Goal: Task Accomplishment & Management: Manage account settings

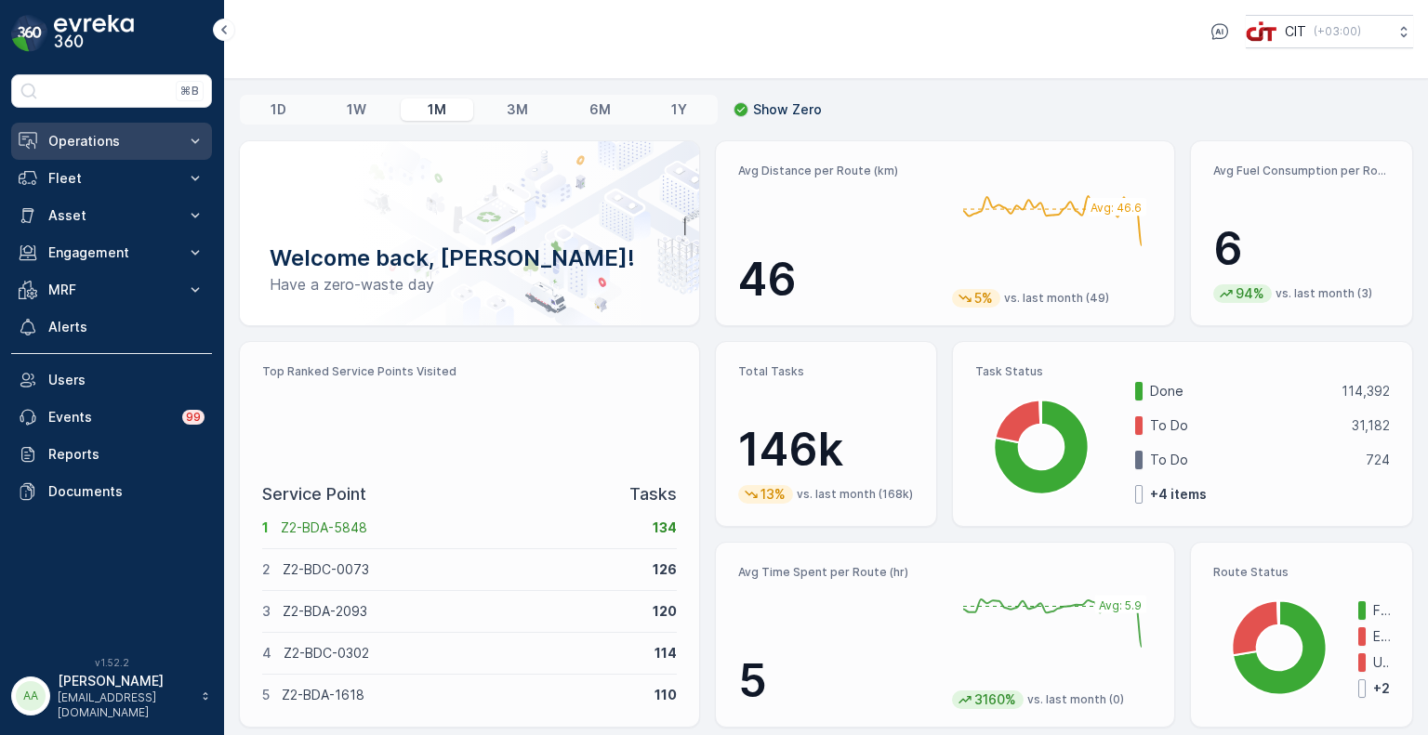
click at [67, 138] on p "Operations" at bounding box center [111, 141] width 126 height 19
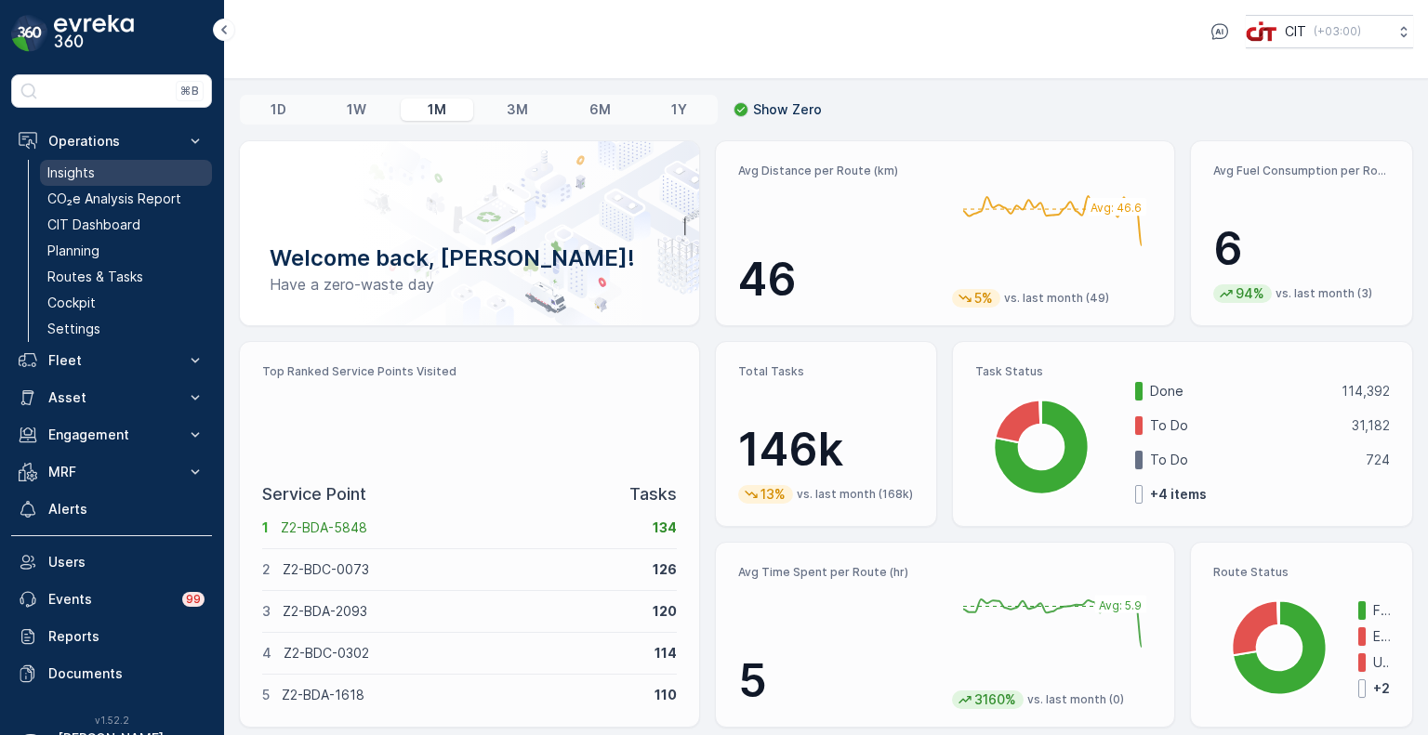
click at [79, 175] on p "Insights" at bounding box center [70, 173] width 47 height 19
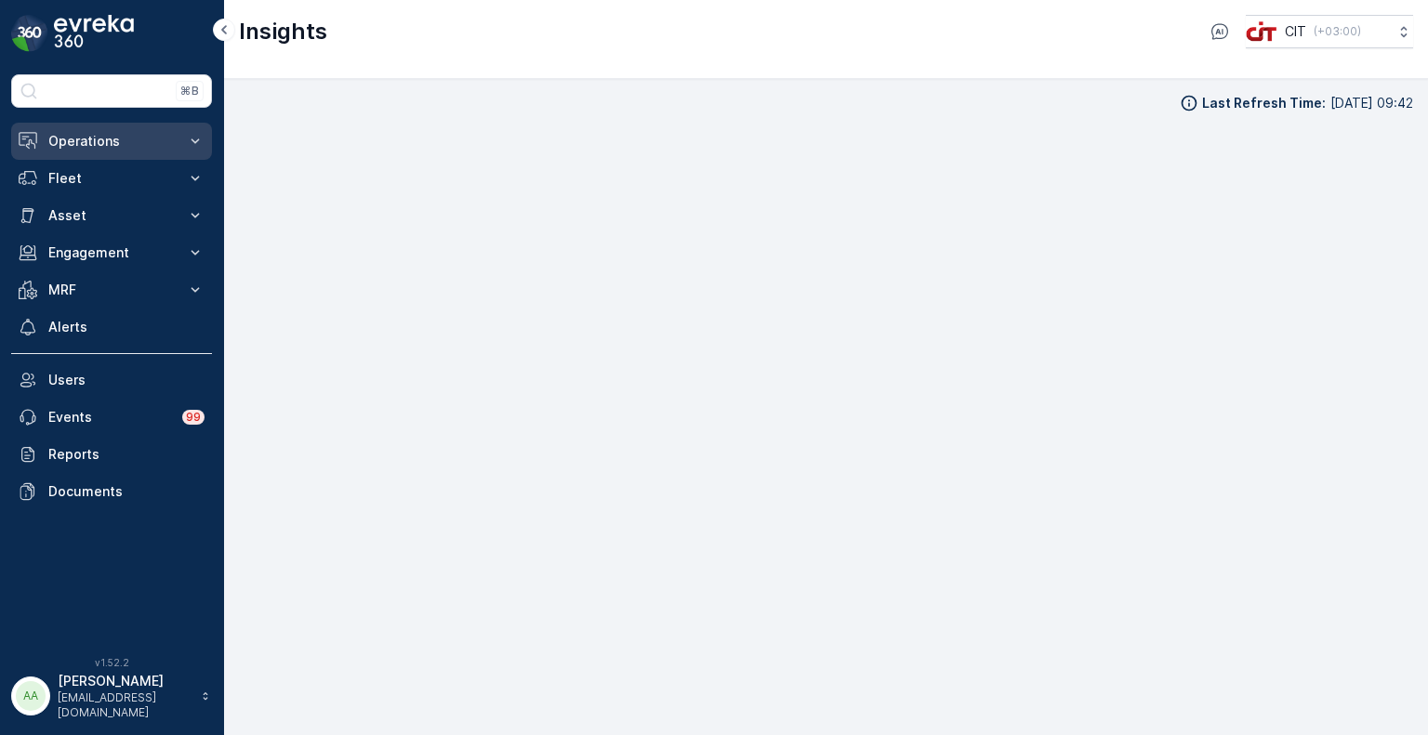
click at [67, 142] on p "Operations" at bounding box center [111, 141] width 126 height 19
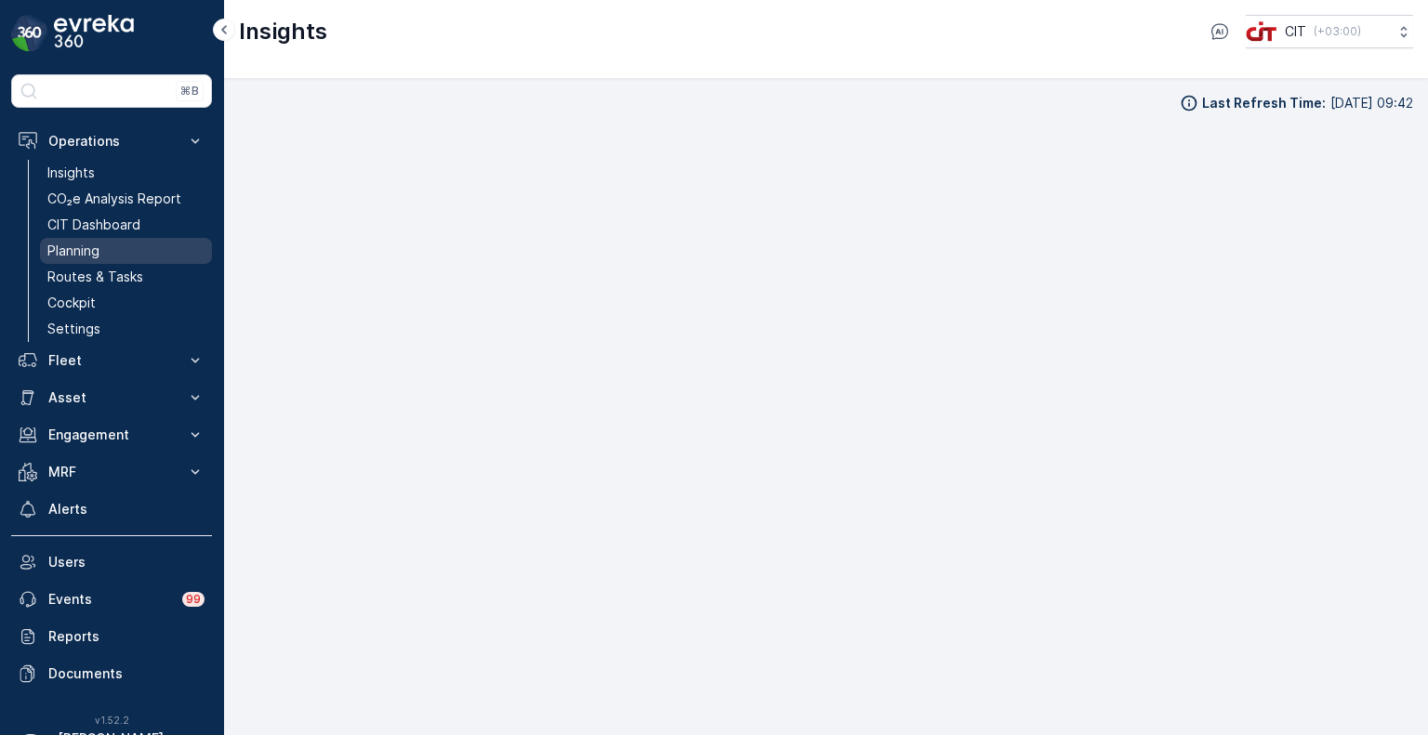
click at [85, 245] on p "Planning" at bounding box center [73, 251] width 52 height 19
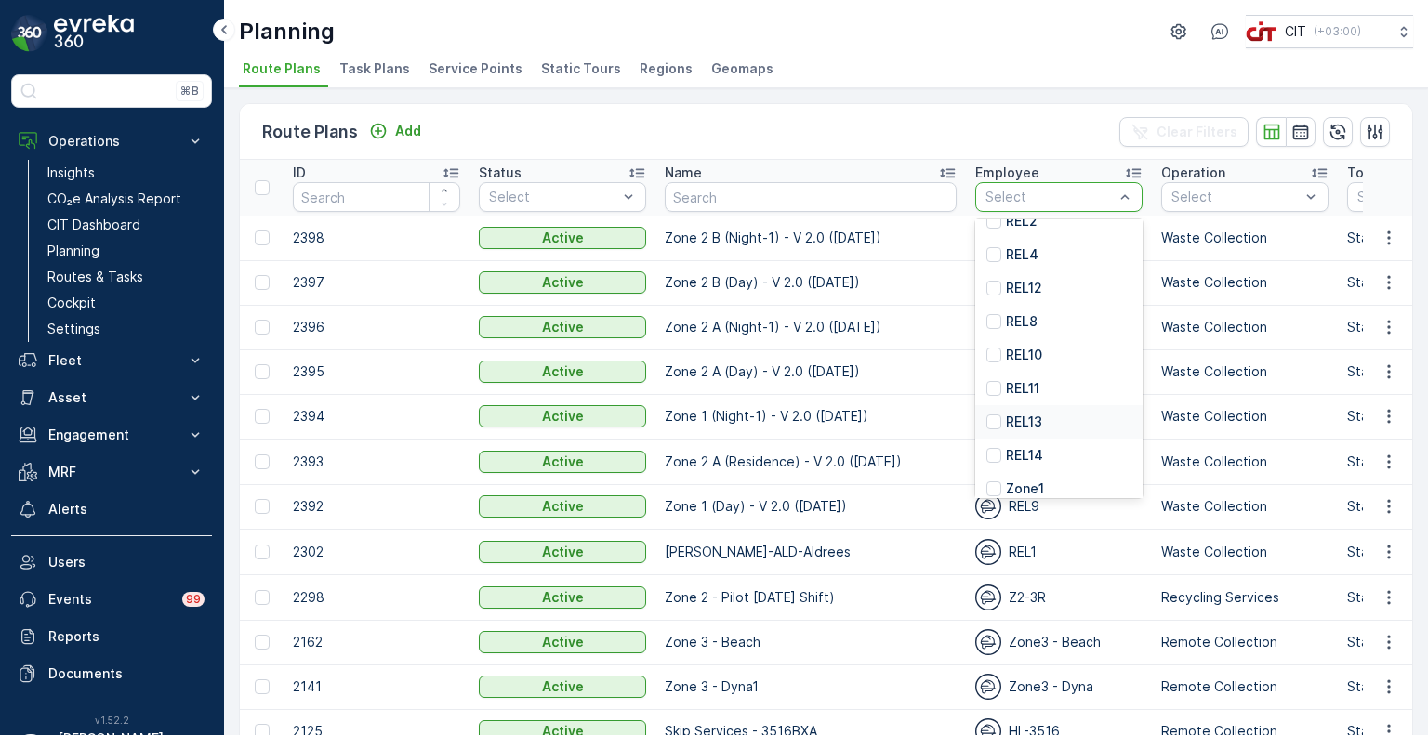
scroll to position [372, 0]
click at [984, 190] on div at bounding box center [1050, 197] width 132 height 15
type input "7"
click at [989, 377] on div "REL7" at bounding box center [1058, 373] width 167 height 33
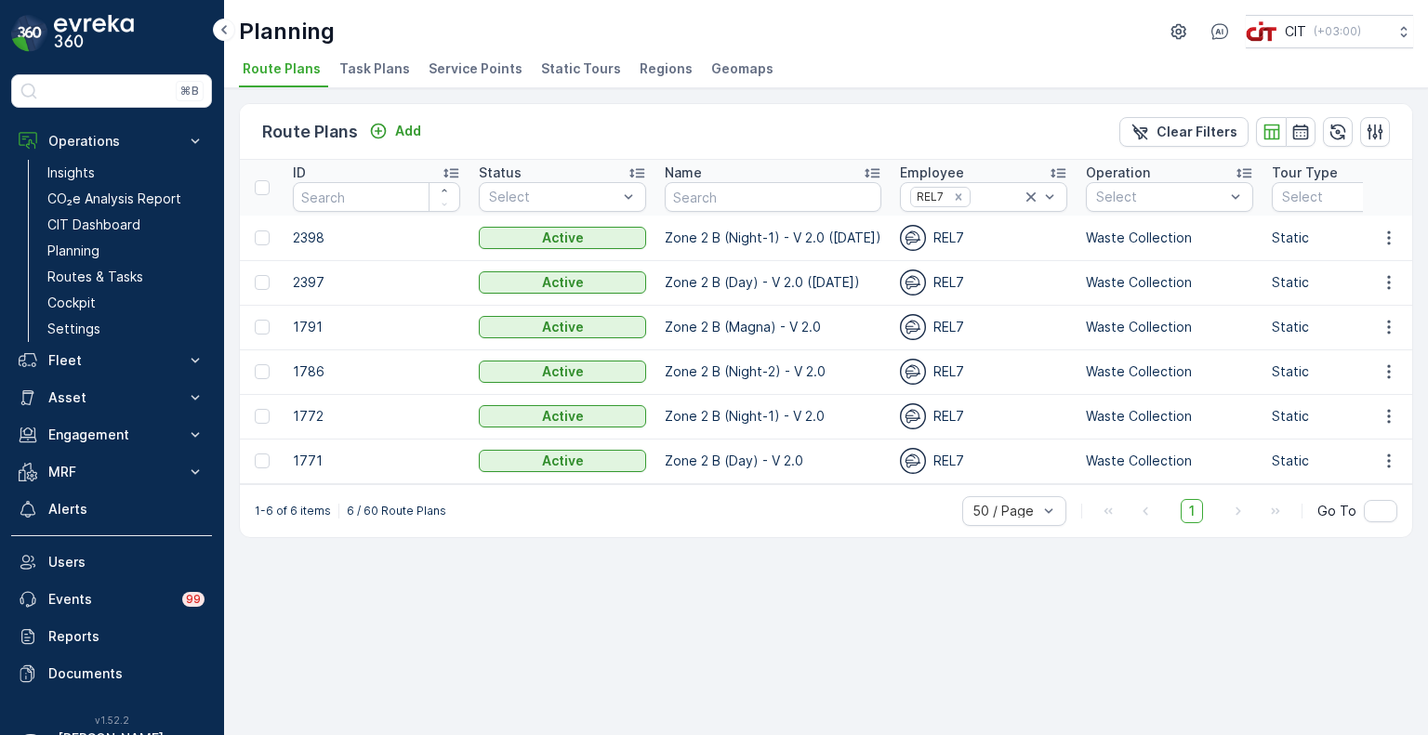
click at [461, 70] on span "Service Points" at bounding box center [476, 69] width 94 height 19
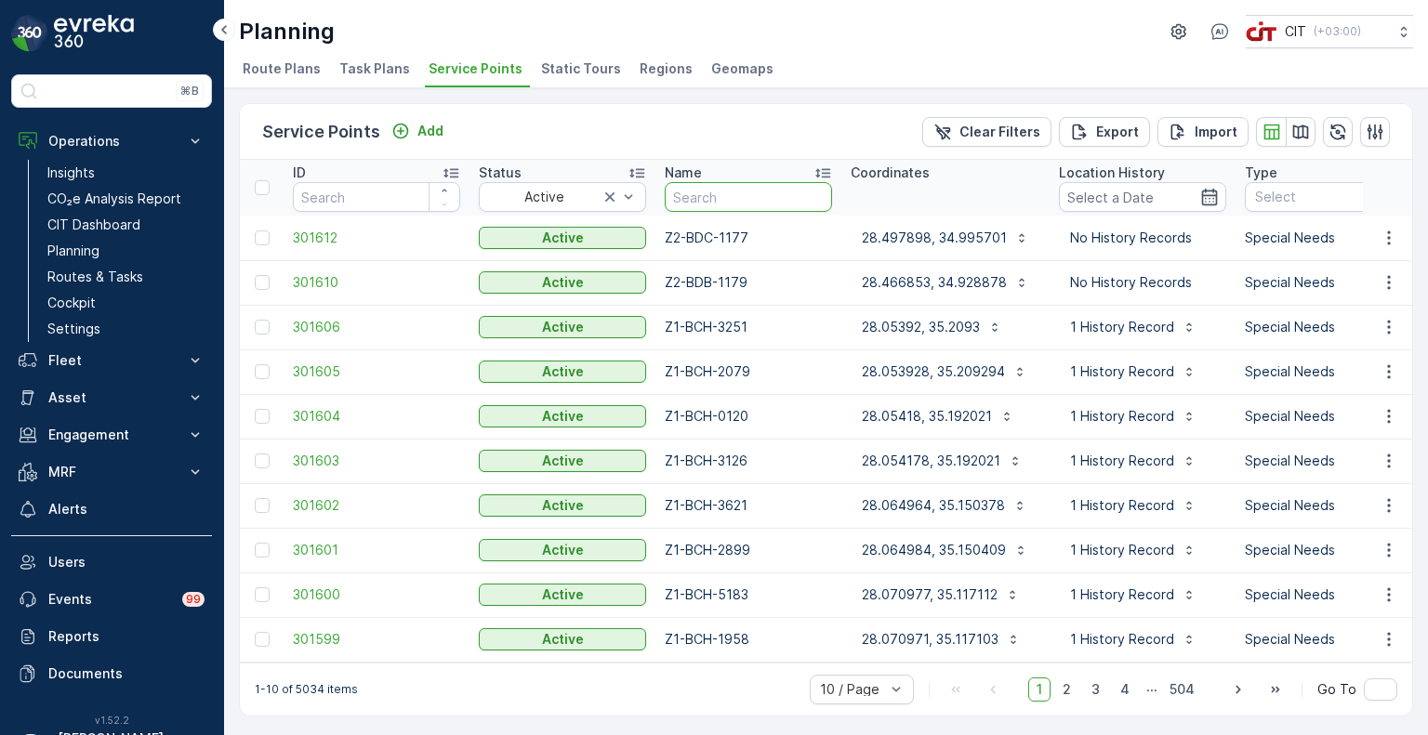
click at [722, 192] on input "text" at bounding box center [748, 197] width 167 height 30
type input "z2-bdc"
click at [1304, 123] on icon "button" at bounding box center [1300, 132] width 19 height 19
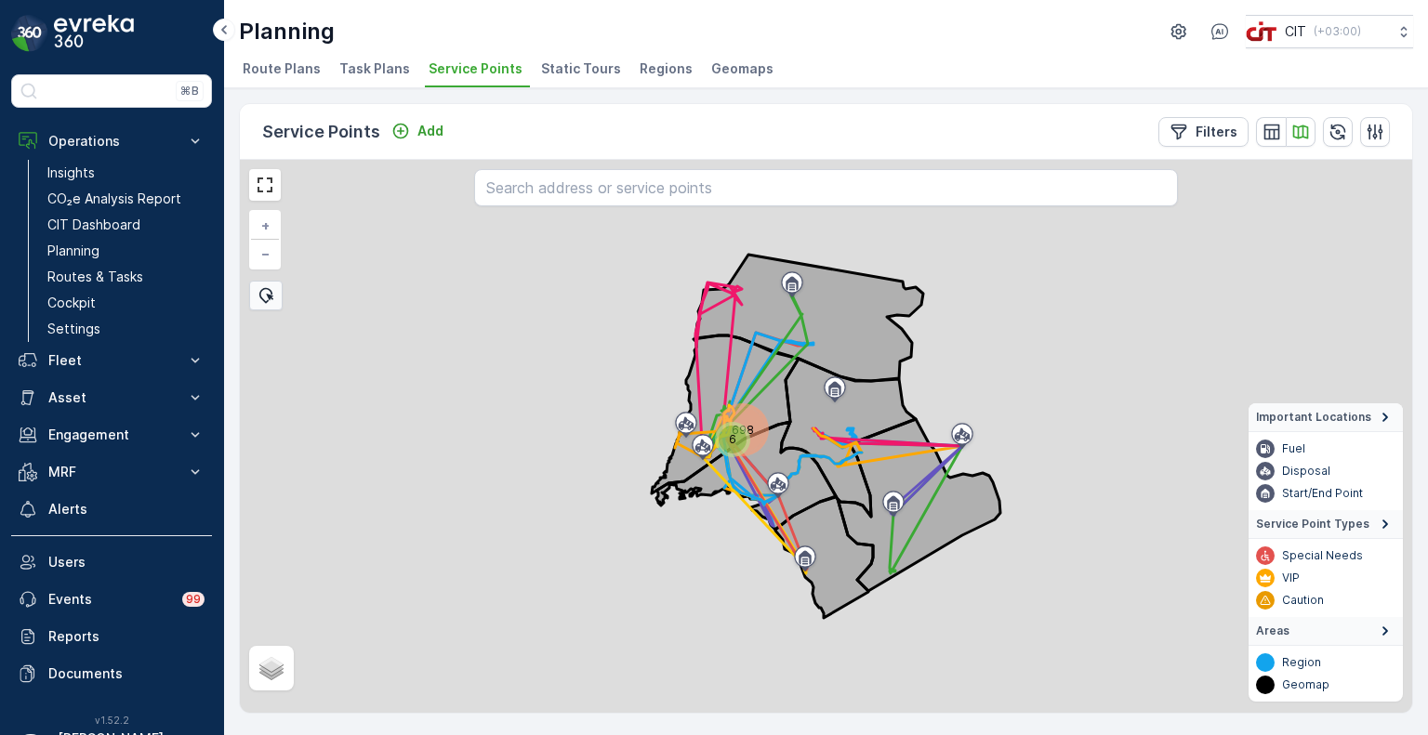
click at [741, 424] on div "698" at bounding box center [743, 430] width 46 height 46
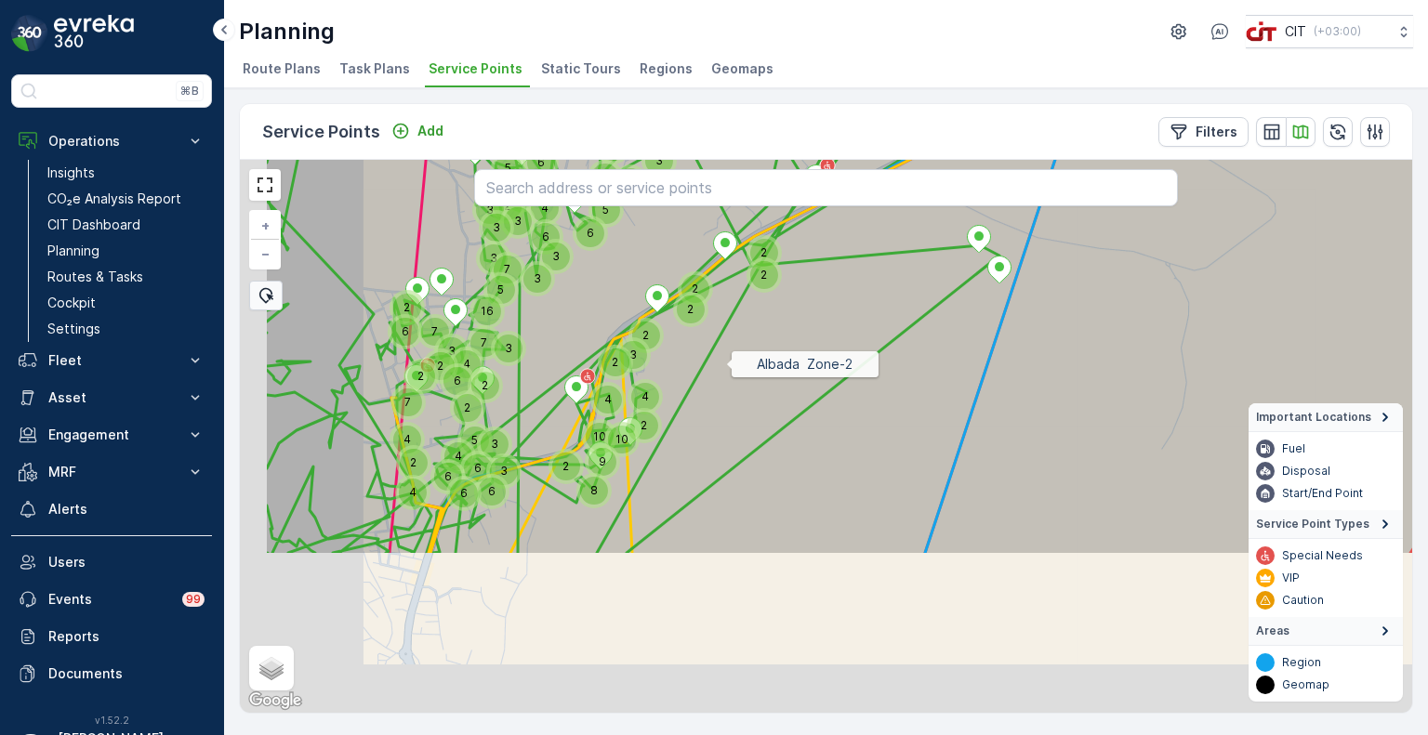
drag, startPoint x: 598, startPoint y: 555, endPoint x: 731, endPoint y: 356, distance: 239.3
click at [731, 356] on icon at bounding box center [970, 221] width 1412 height 669
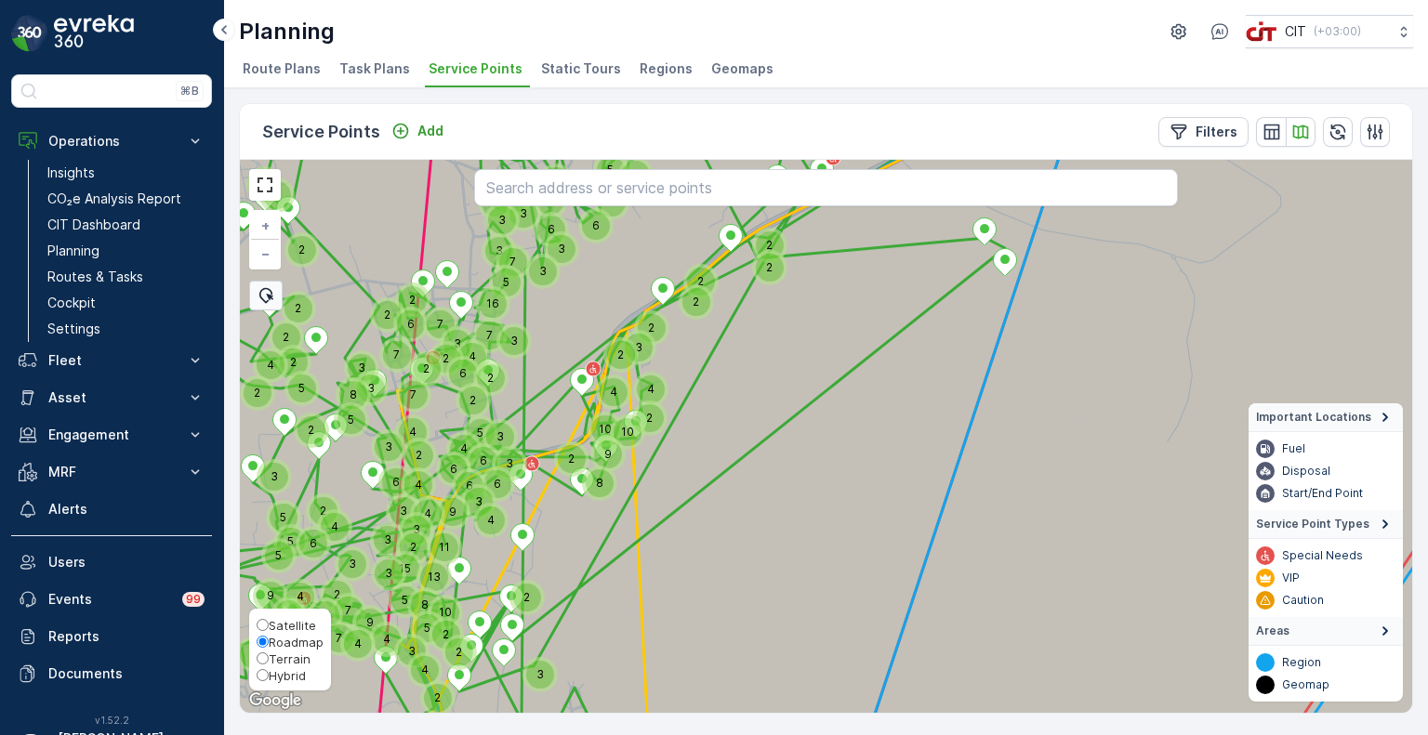
click at [276, 682] on div "Satellite Roadmap Terrain Hybrid" at bounding box center [290, 650] width 82 height 82
click at [279, 679] on span "Hybrid" at bounding box center [287, 675] width 37 height 15
click at [269, 679] on input "Hybrid" at bounding box center [263, 675] width 12 height 12
radio input "true"
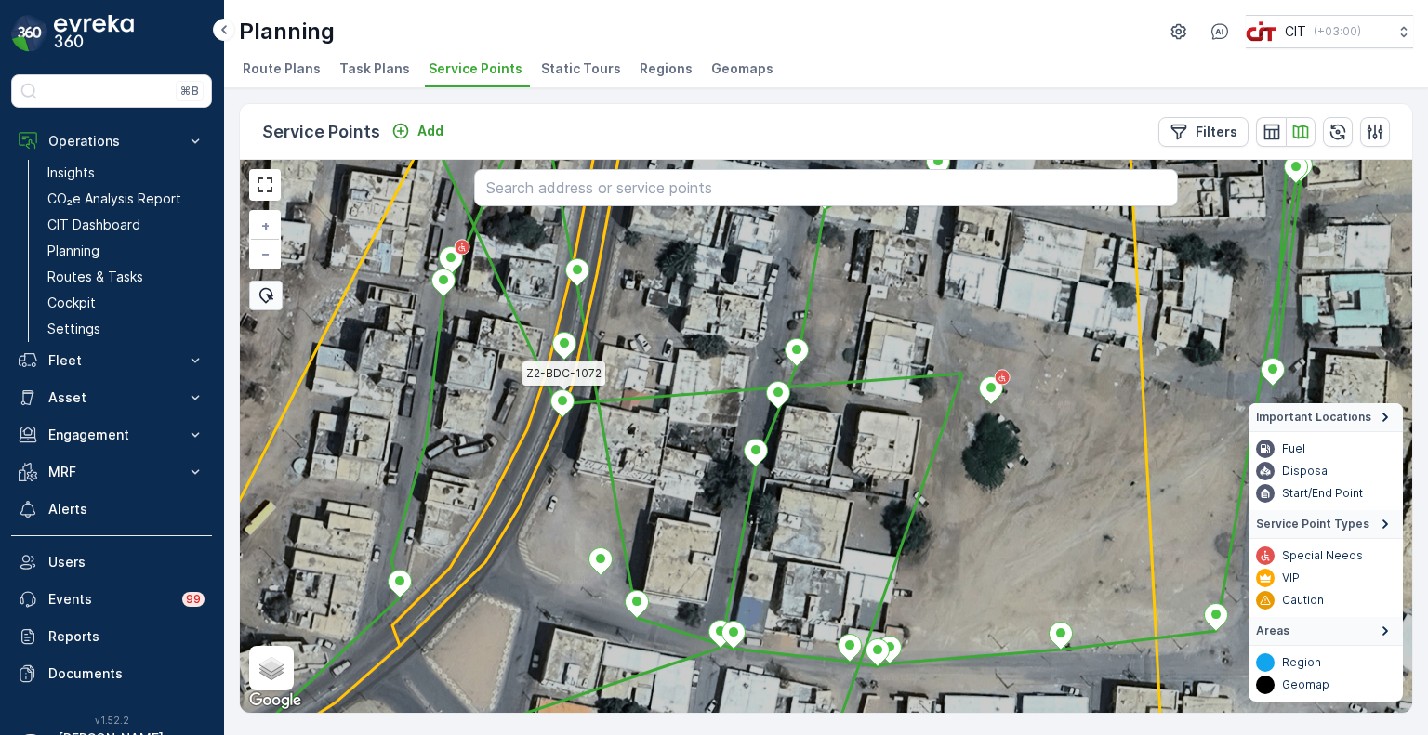
click at [563, 402] on ellipse at bounding box center [562, 400] width 9 height 9
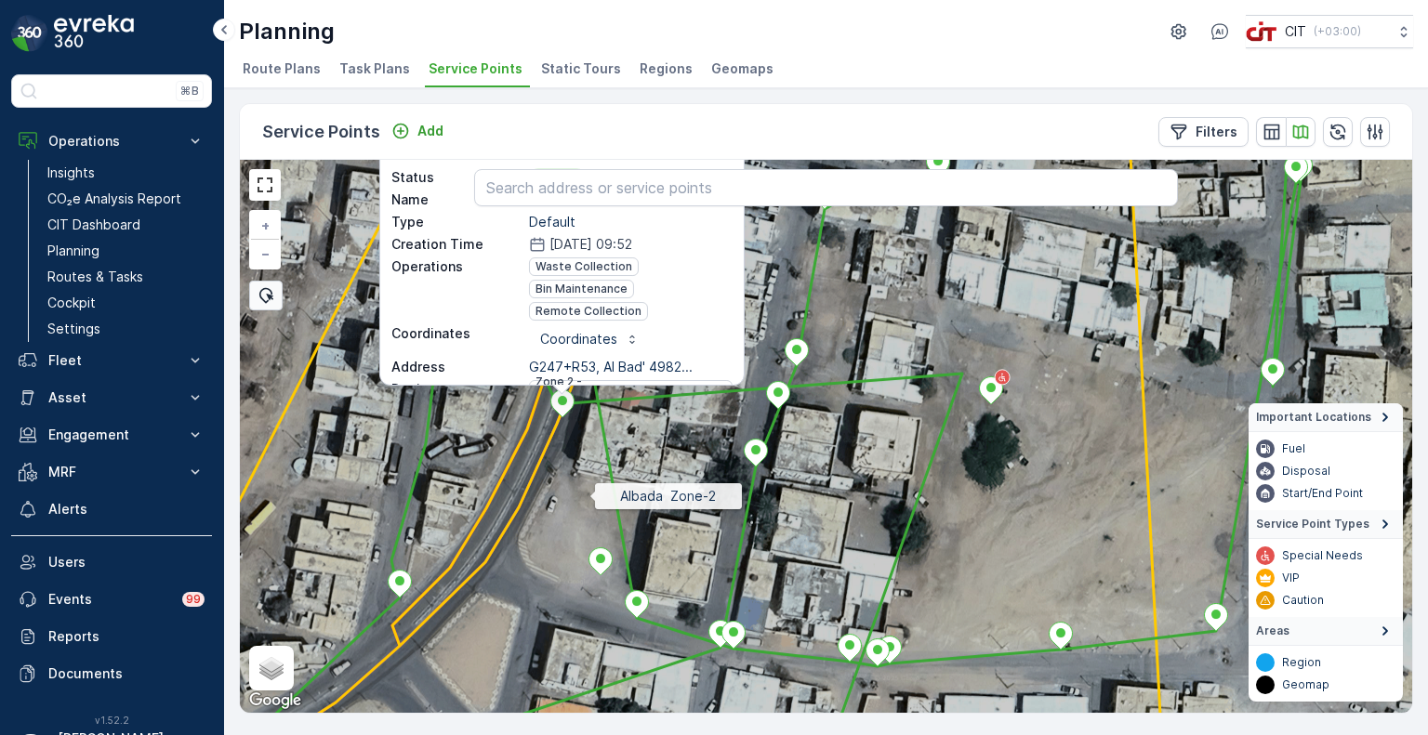
click at [589, 496] on icon at bounding box center [826, 435] width 1412 height 669
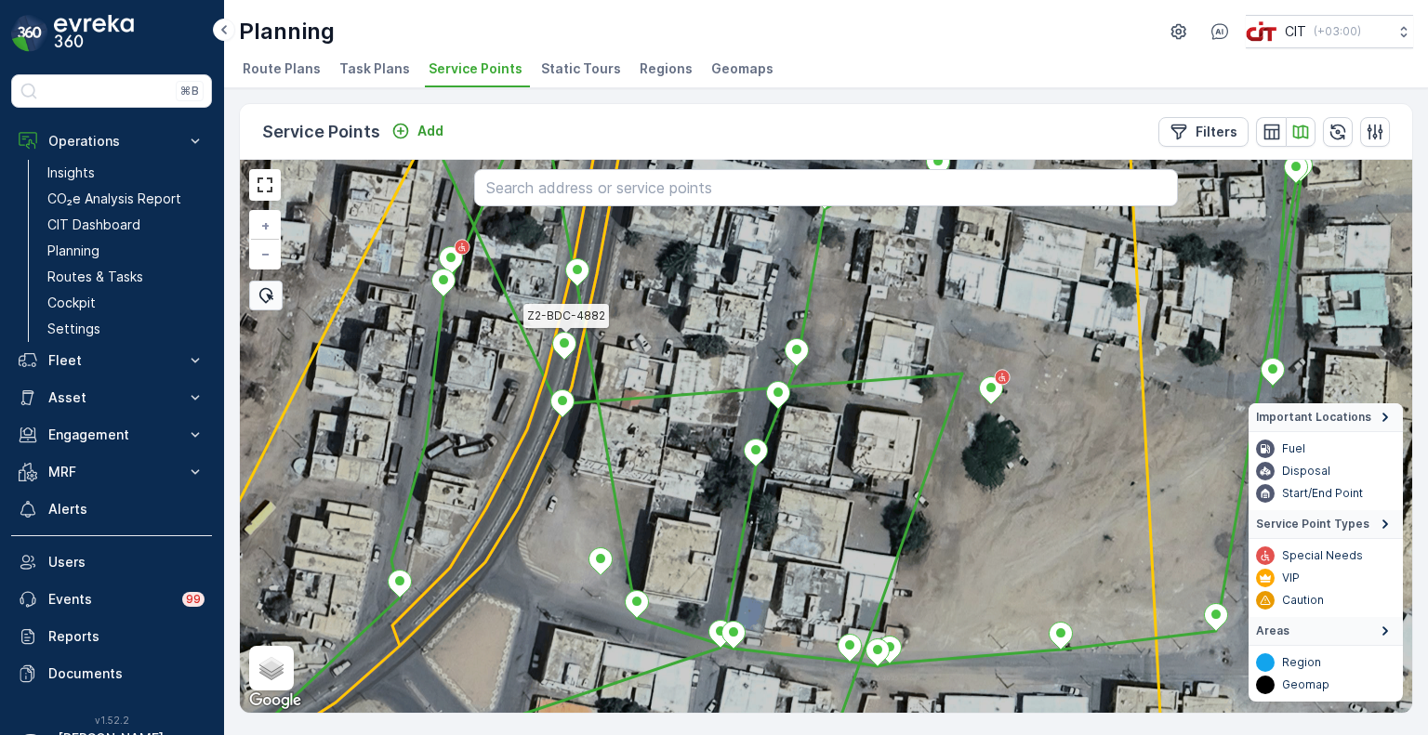
click at [568, 351] on icon at bounding box center [563, 346] width 23 height 27
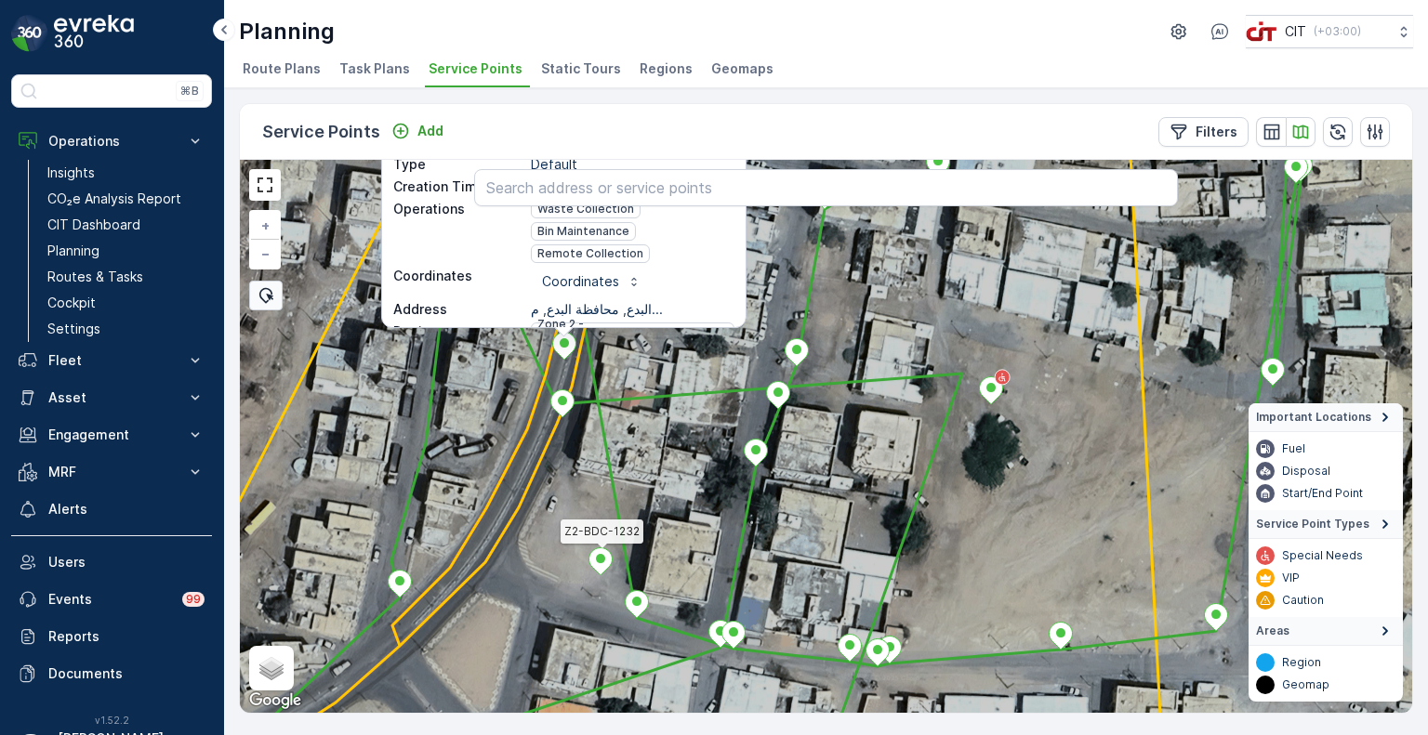
click at [596, 564] on icon at bounding box center [600, 562] width 23 height 27
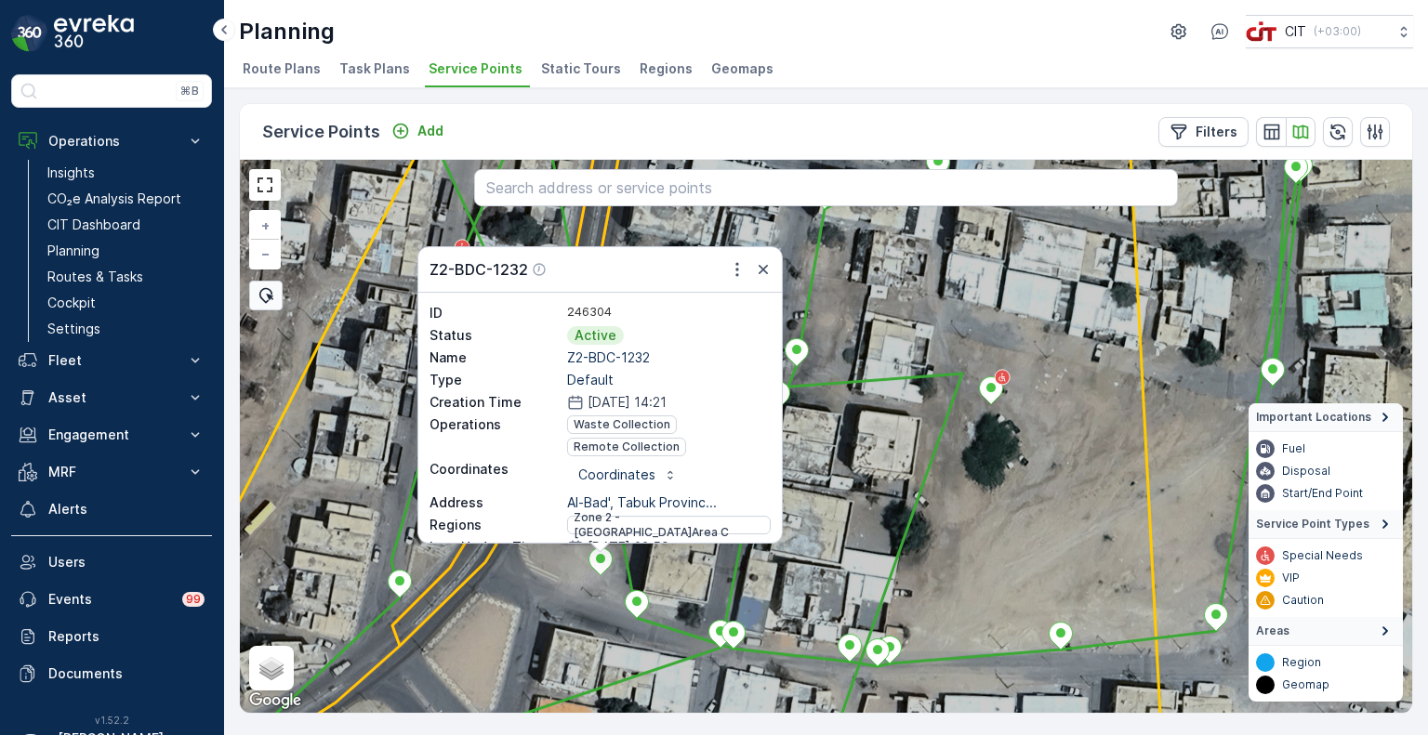
scroll to position [91, 0]
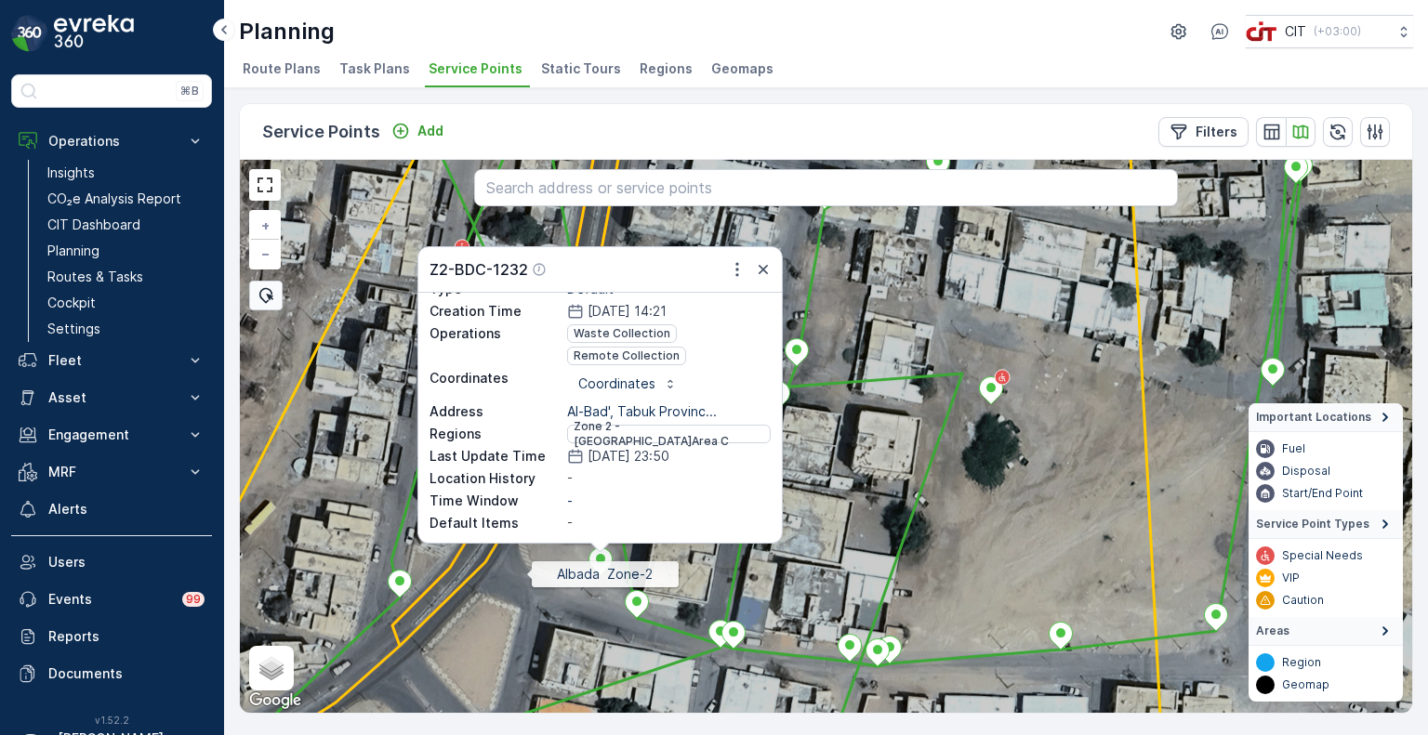
click at [526, 574] on icon at bounding box center [826, 435] width 1412 height 669
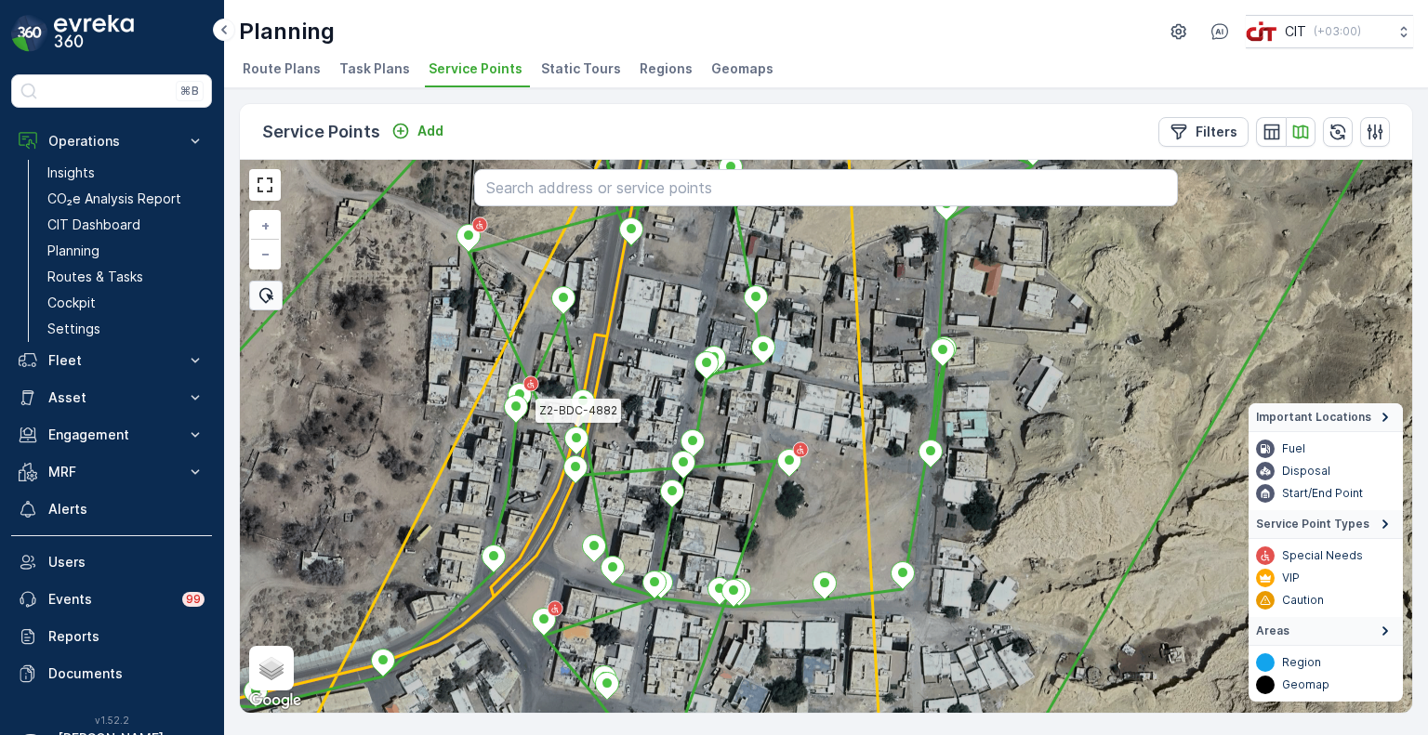
click at [579, 440] on ellipse at bounding box center [576, 437] width 9 height 9
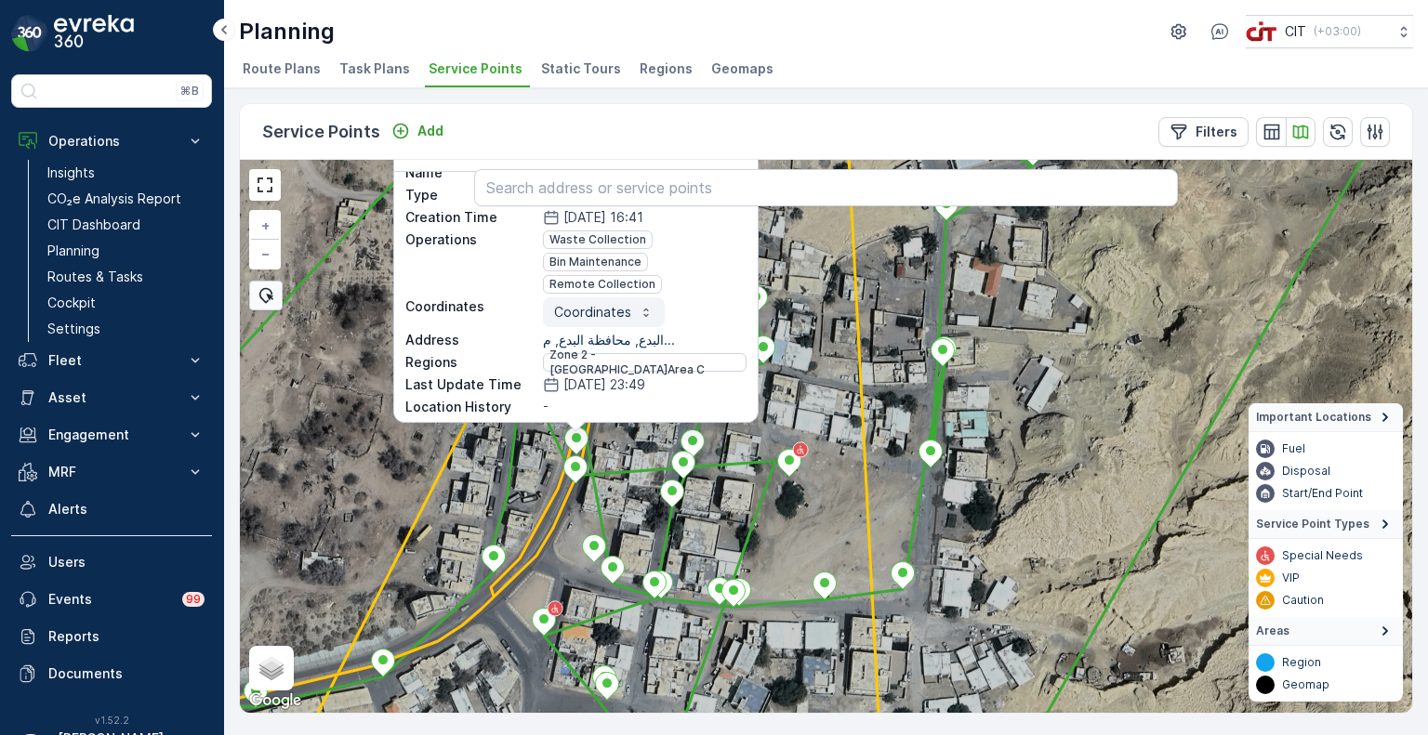
scroll to position [93, 0]
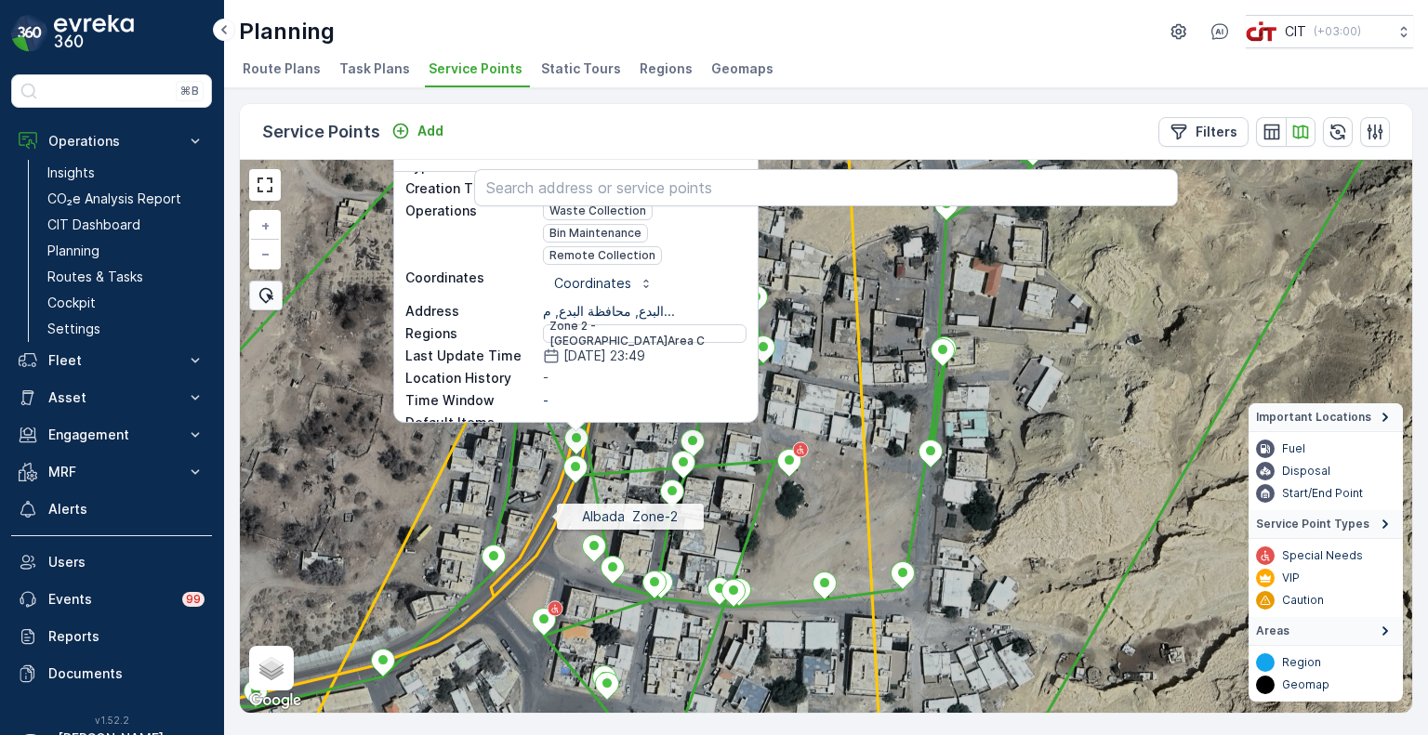
click at [551, 516] on icon at bounding box center [826, 435] width 1412 height 669
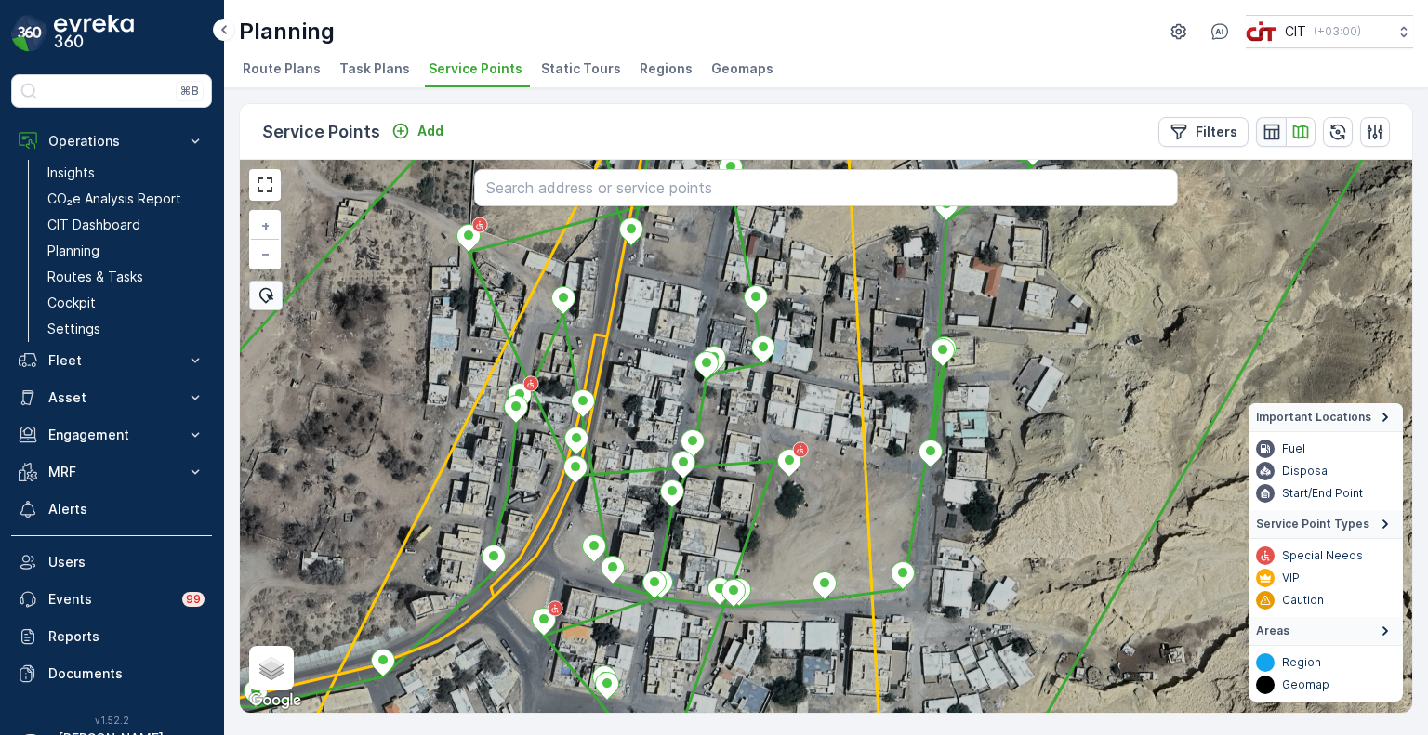
click at [1272, 132] on icon "button" at bounding box center [1272, 132] width 19 height 19
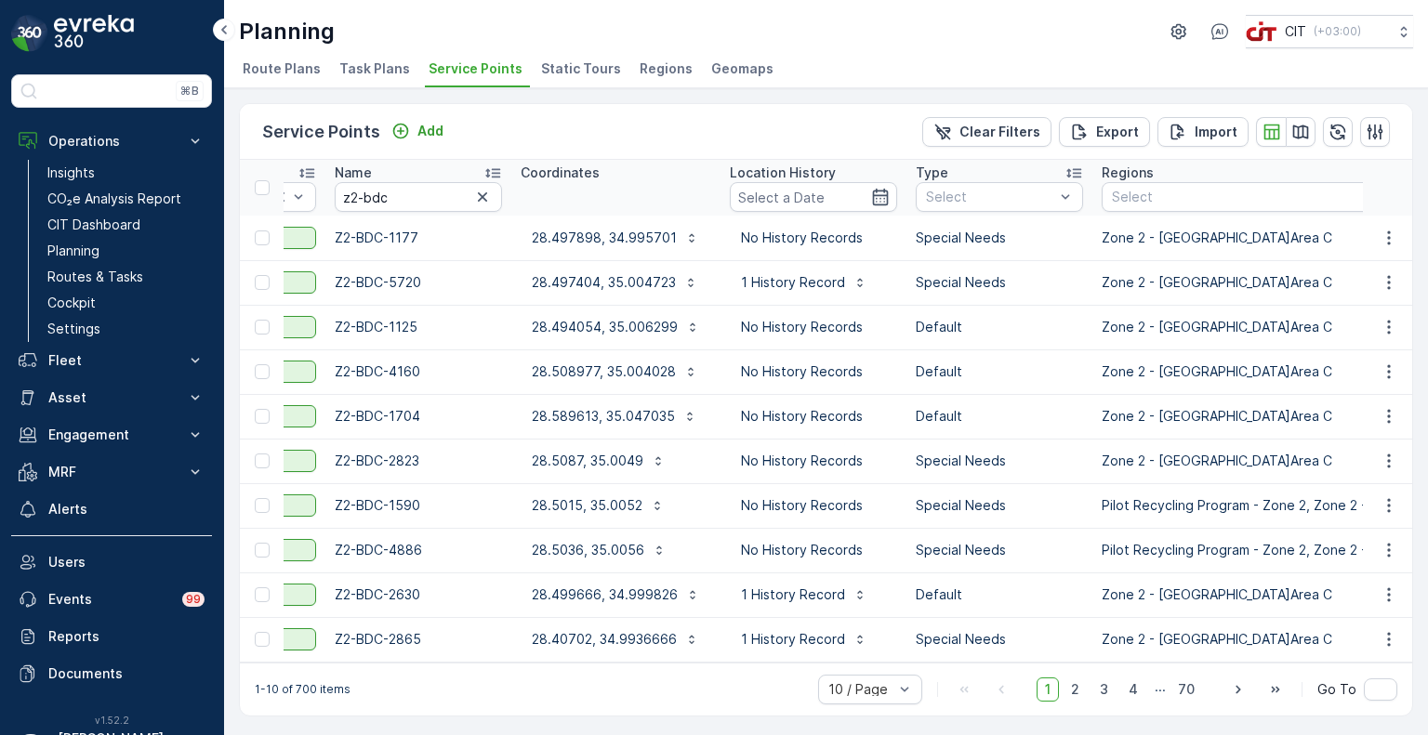
scroll to position [0, 331]
click at [1195, 209] on div "Select" at bounding box center [1322, 197] width 443 height 30
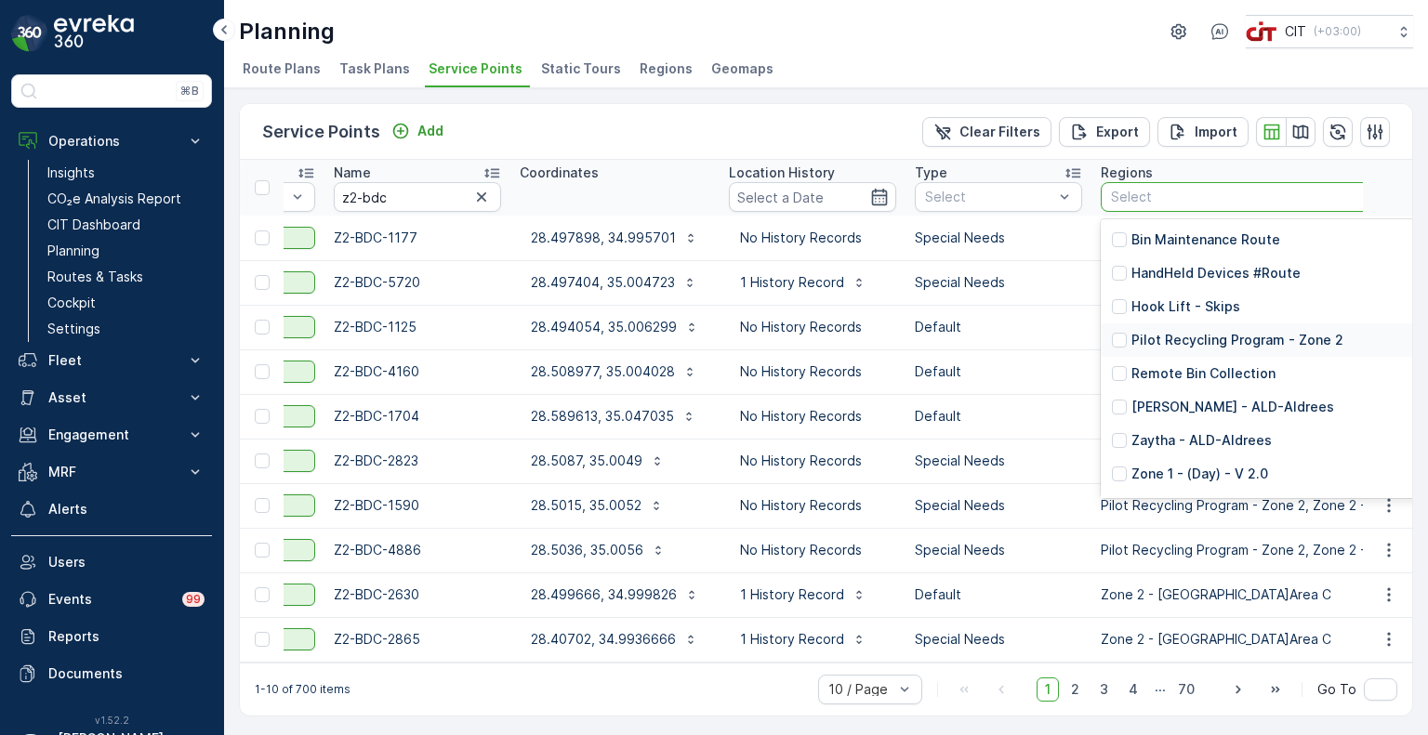
click at [1177, 337] on p "Pilot Recycling Program - Zone 2" at bounding box center [1237, 340] width 212 height 19
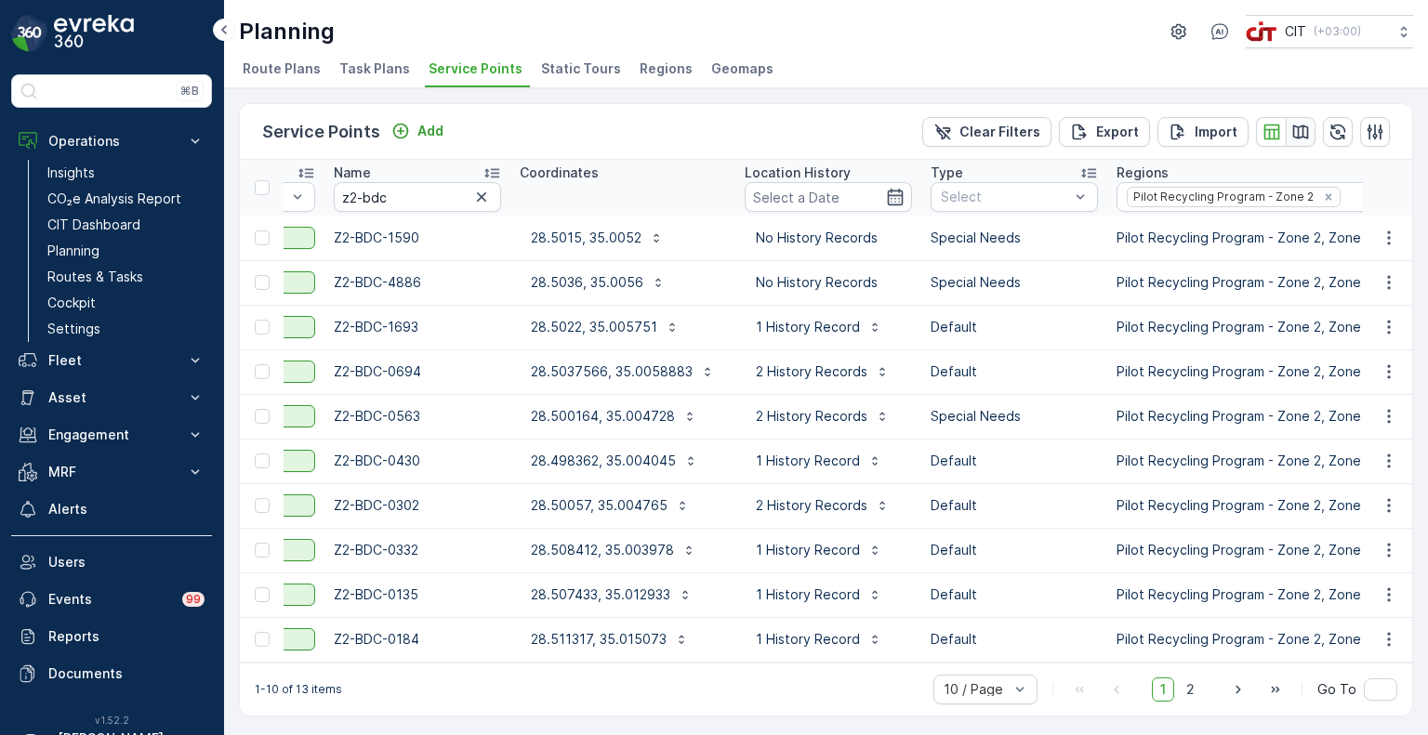
click at [1309, 130] on button "button" at bounding box center [1301, 132] width 30 height 30
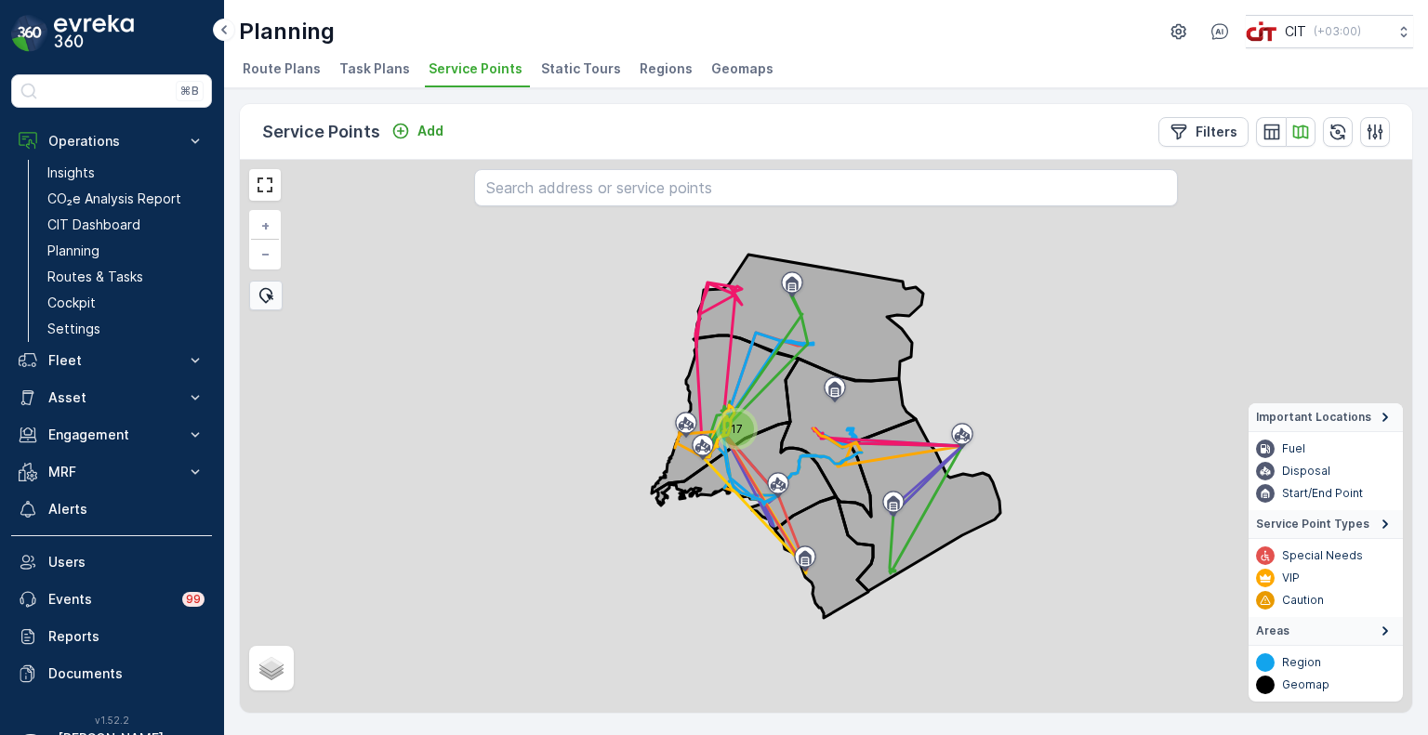
click at [731, 428] on div "17" at bounding box center [737, 429] width 34 height 34
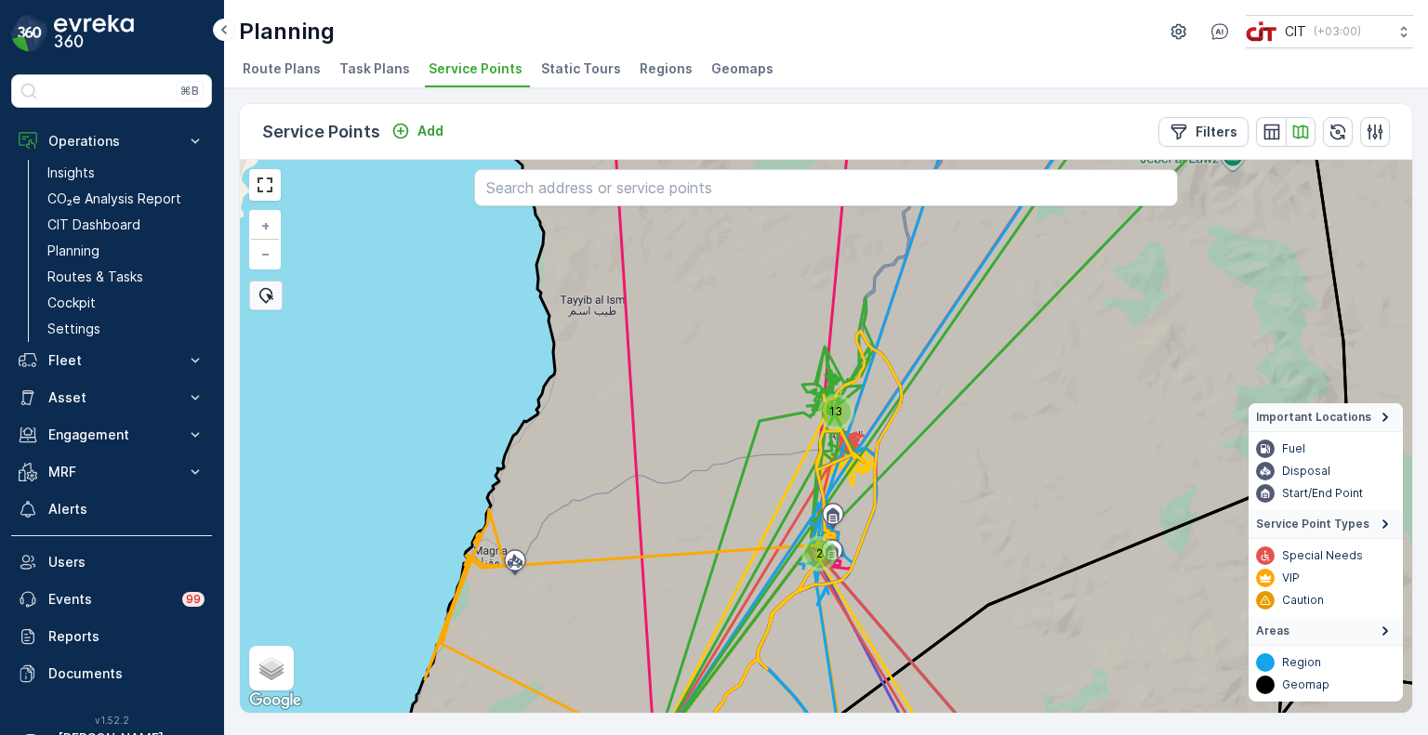
click at [840, 411] on div "13" at bounding box center [836, 412] width 29 height 29
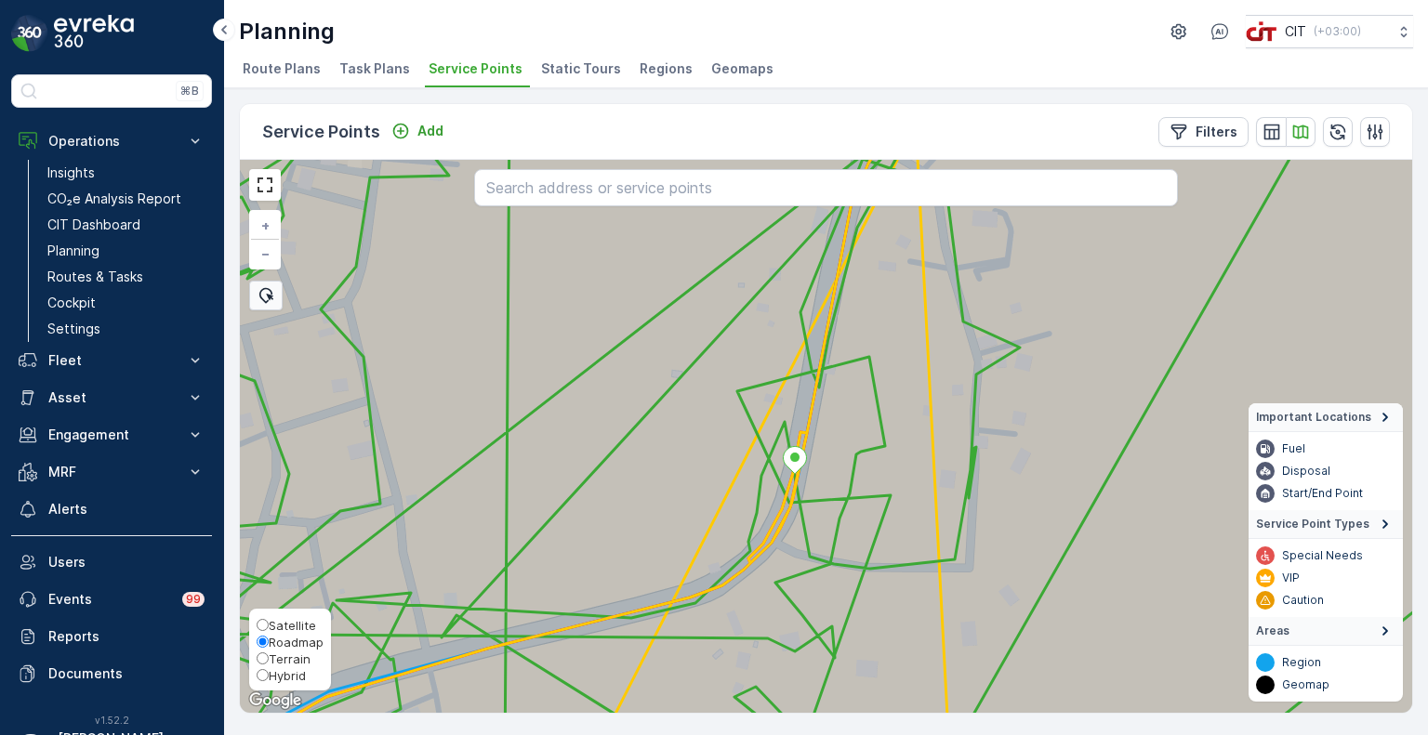
click at [271, 670] on span "Hybrid" at bounding box center [287, 675] width 37 height 15
click at [269, 670] on input "Hybrid" at bounding box center [263, 675] width 12 height 12
radio input "true"
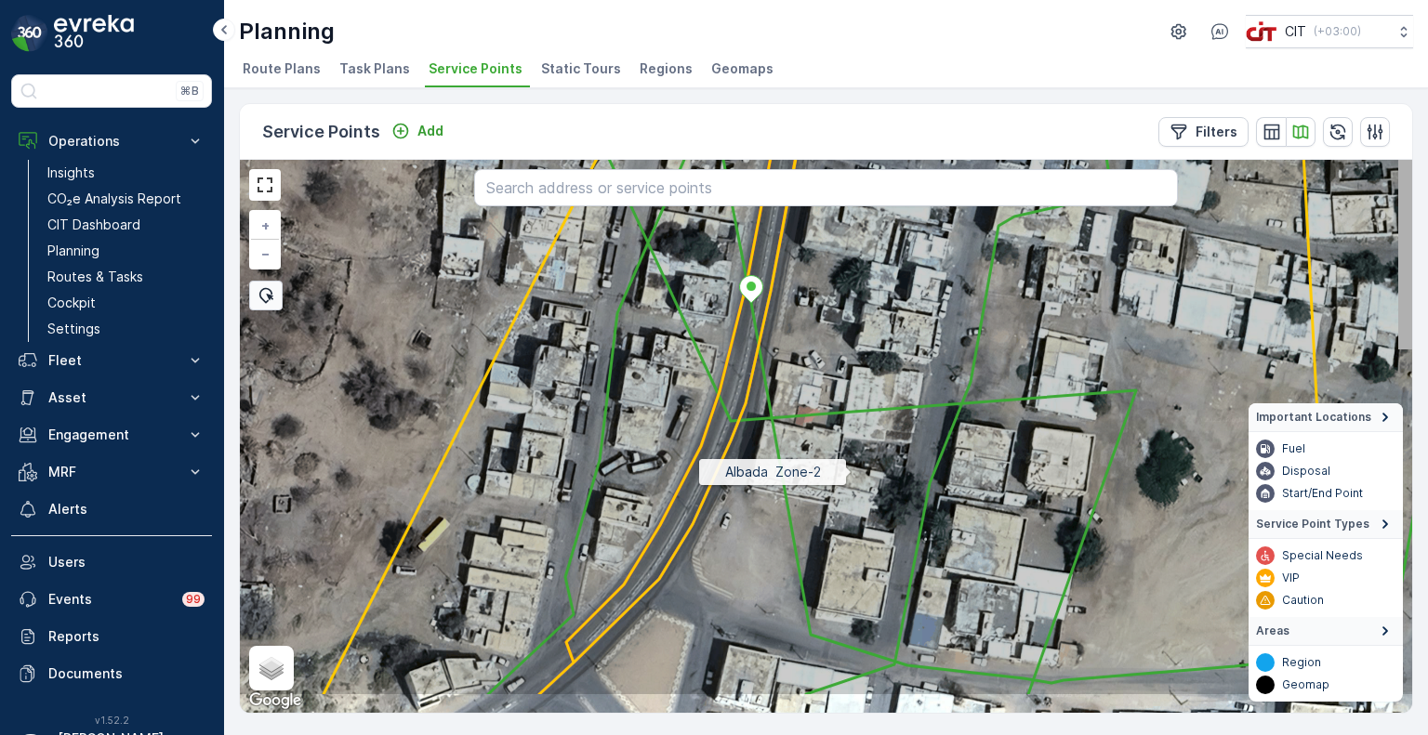
drag, startPoint x: 873, startPoint y: 546, endPoint x: 852, endPoint y: 470, distance: 78.3
click at [852, 470] on icon at bounding box center [805, 362] width 1412 height 669
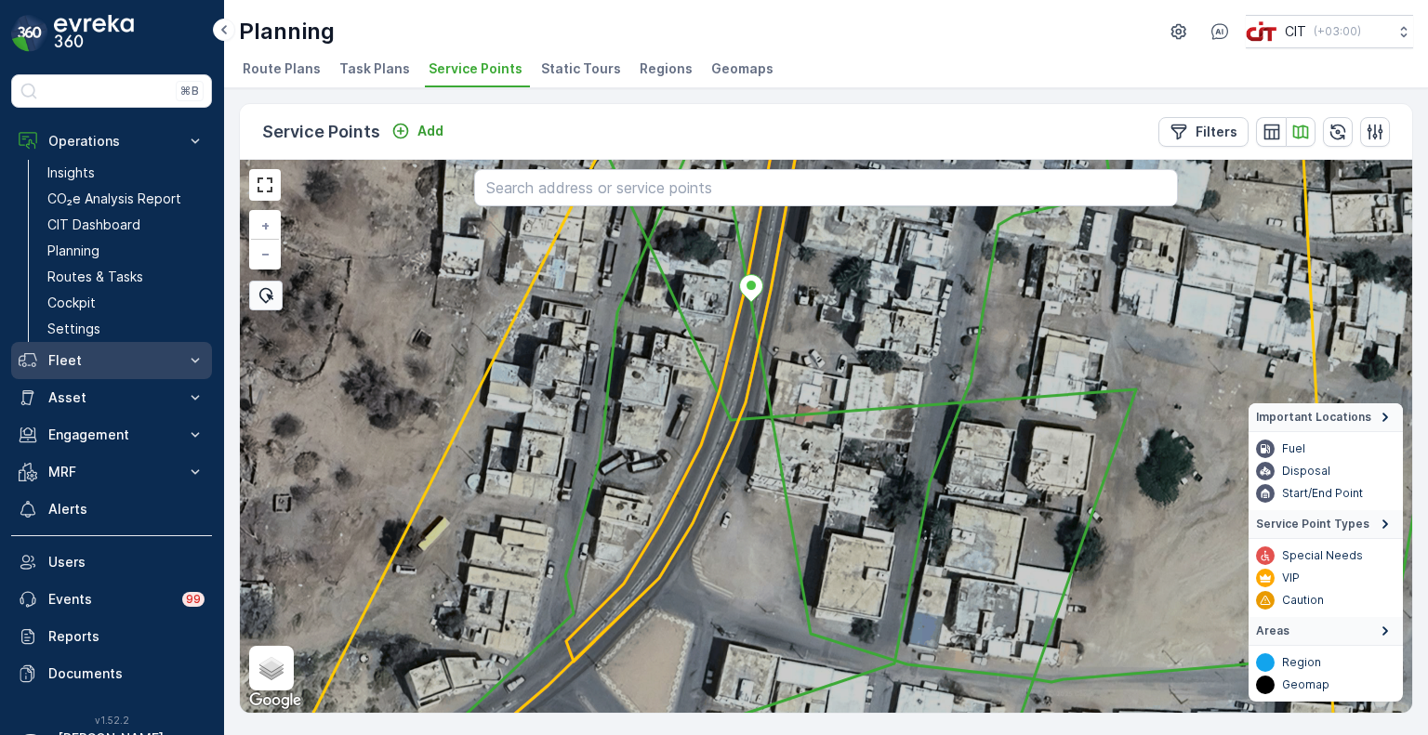
drag, startPoint x: 69, startPoint y: 356, endPoint x: 71, endPoint y: 368, distance: 12.2
click at [69, 356] on p "Fleet" at bounding box center [111, 360] width 126 height 19
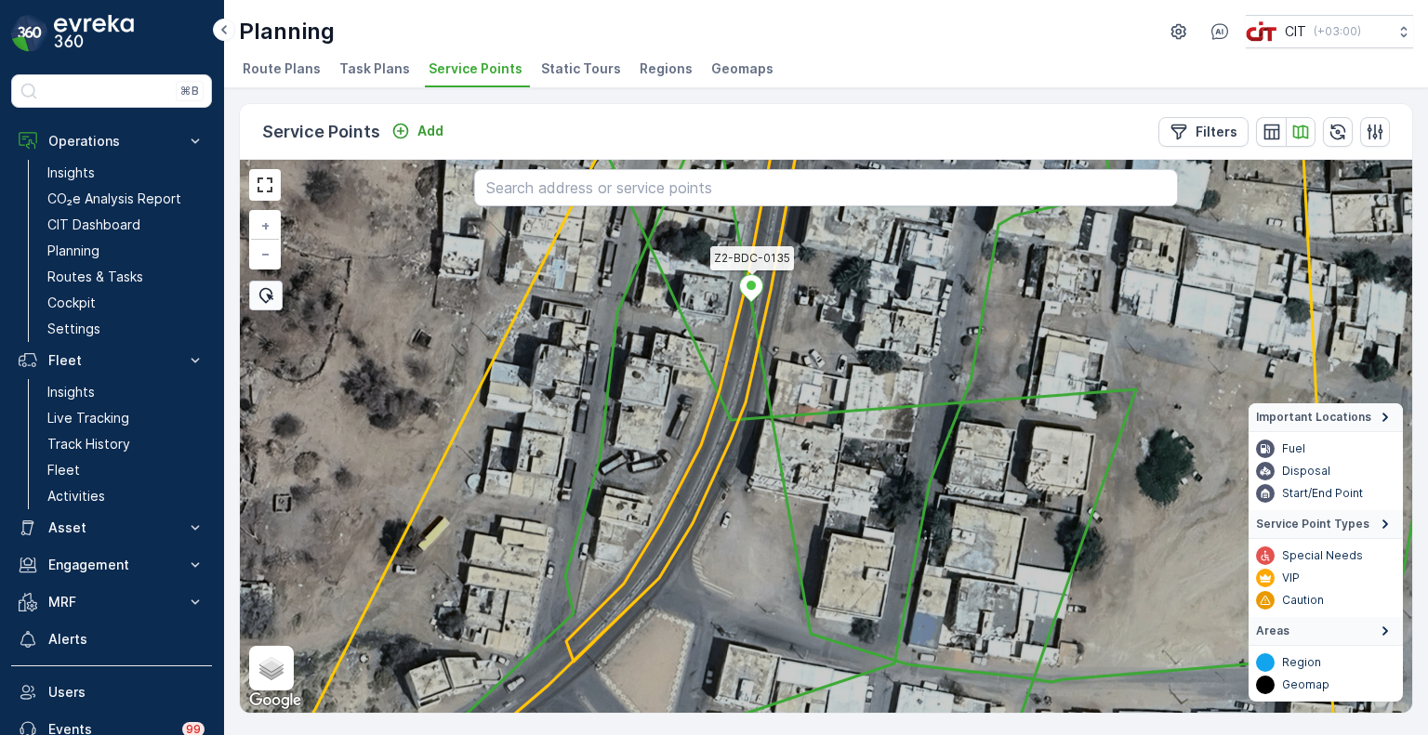
drag, startPoint x: 756, startPoint y: 284, endPoint x: 750, endPoint y: 292, distance: 10.1
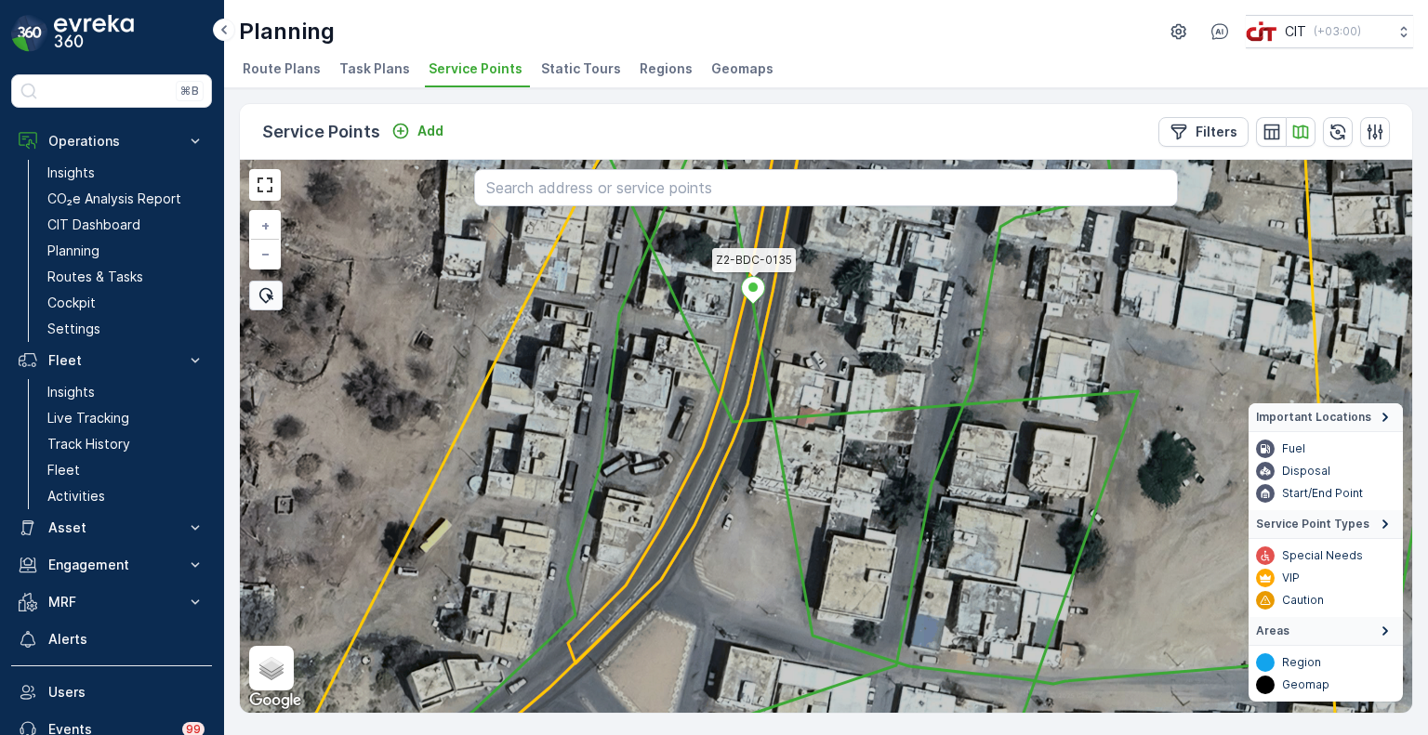
click at [750, 292] on icon at bounding box center [753, 290] width 23 height 27
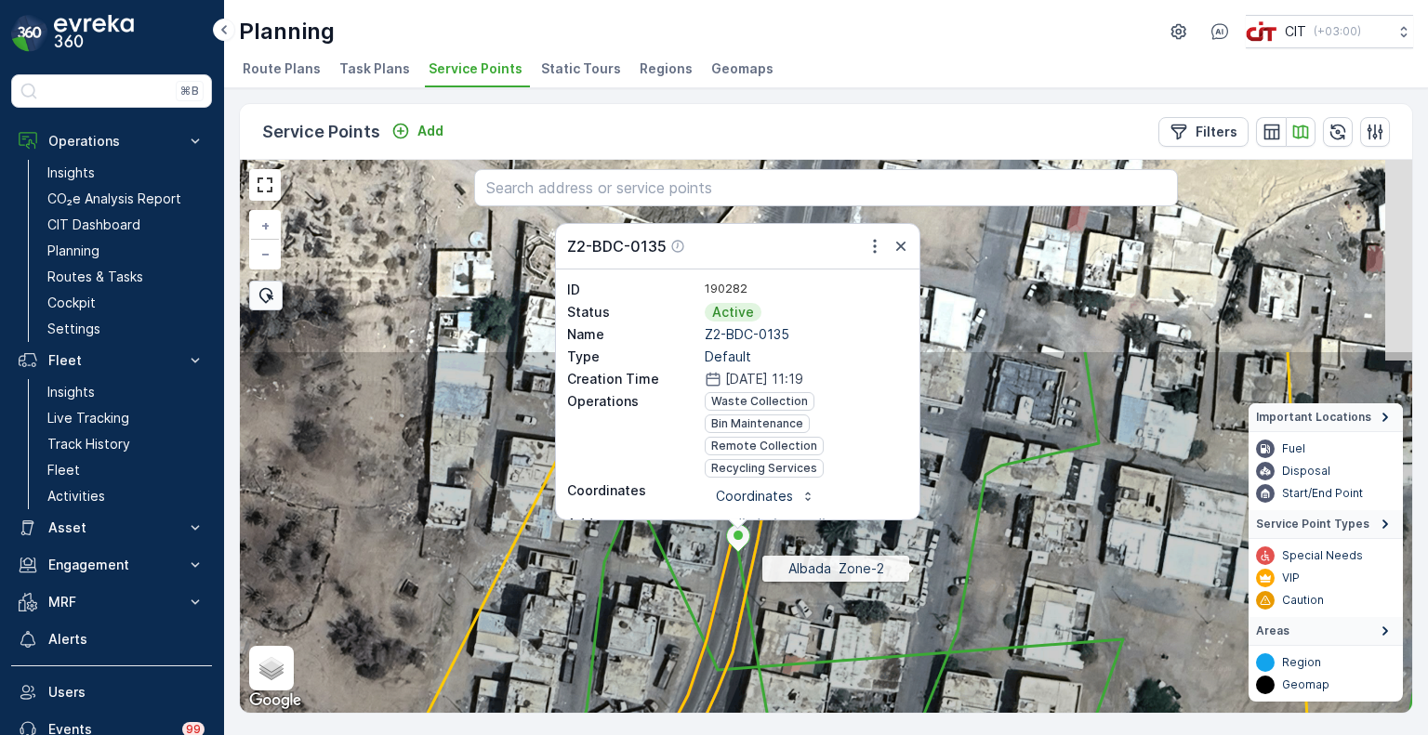
drag, startPoint x: 932, startPoint y: 321, endPoint x: 915, endPoint y: 572, distance: 251.6
click at [915, 572] on icon at bounding box center [811, 684] width 1412 height 669
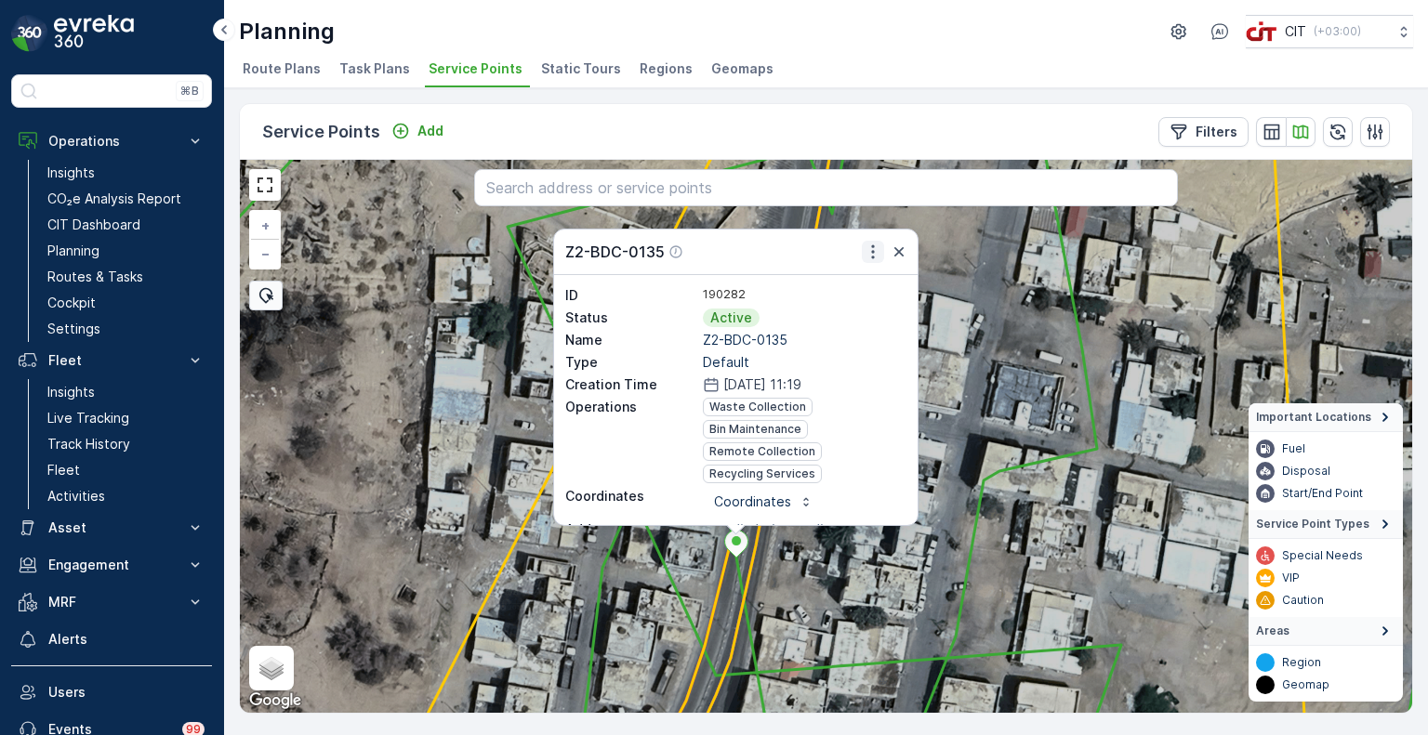
click at [874, 254] on icon "button" at bounding box center [873, 252] width 19 height 19
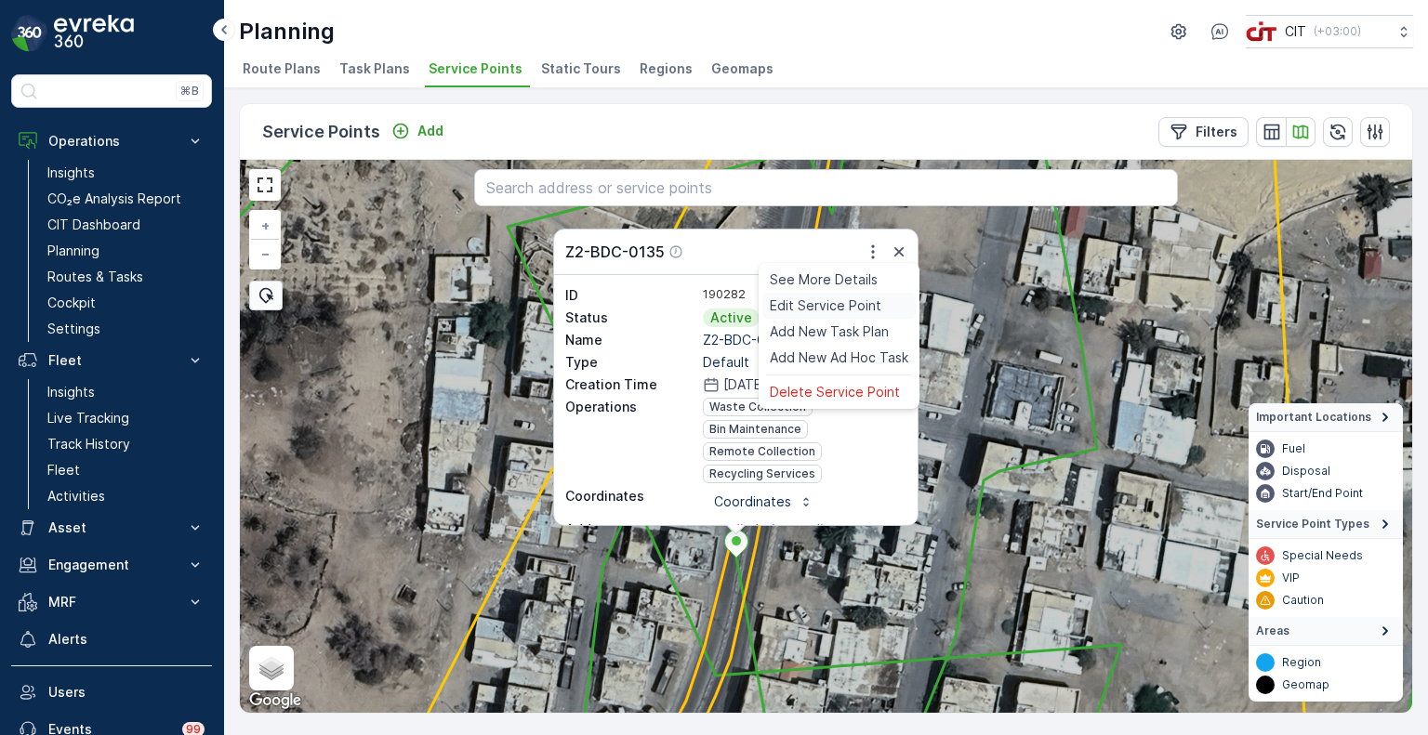
click at [837, 301] on span "Edit Service Point" at bounding box center [826, 306] width 112 height 19
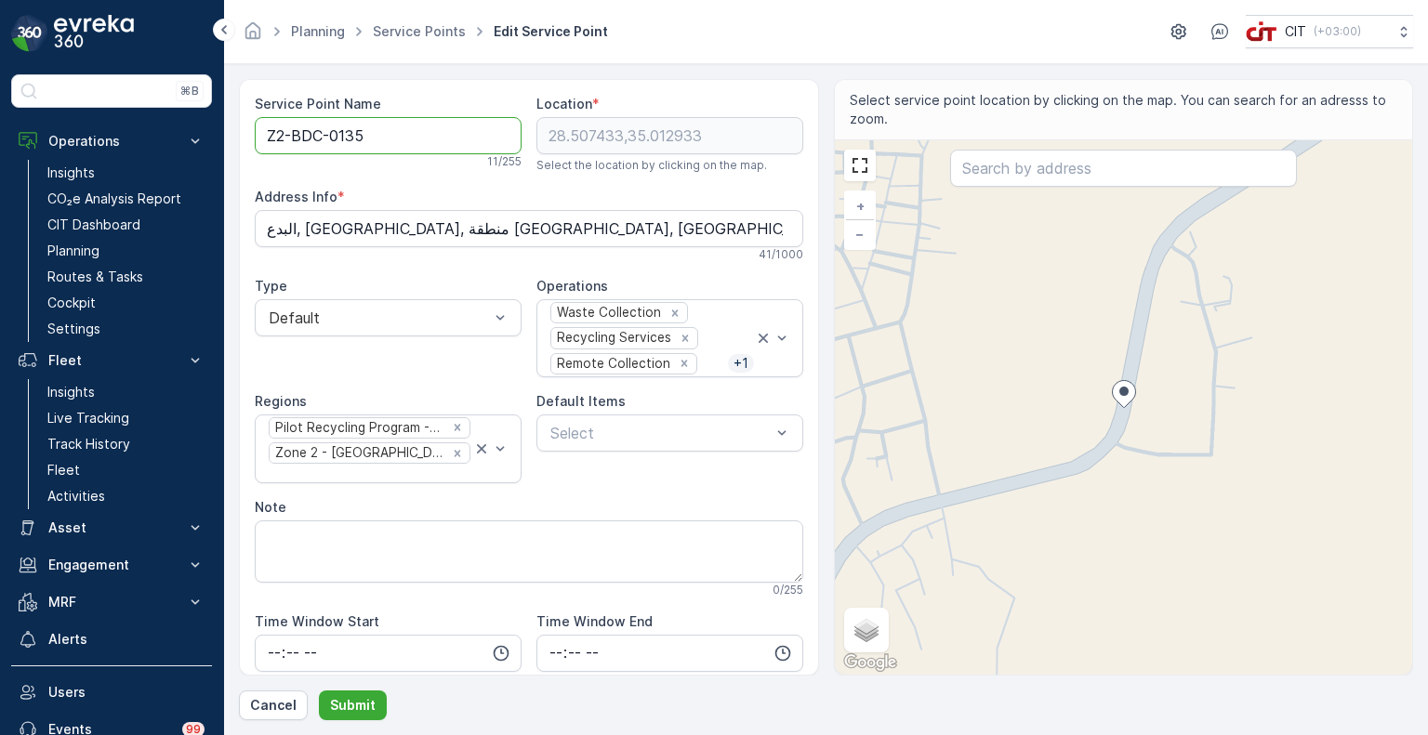
click at [373, 133] on Name "Z2-BDC-0135" at bounding box center [388, 135] width 267 height 37
drag, startPoint x: 380, startPoint y: 132, endPoint x: 333, endPoint y: 142, distance: 48.5
click at [333, 142] on Name "Z2-BDC-0135" at bounding box center [388, 135] width 267 height 37
type Name "Z2-BDC-1072"
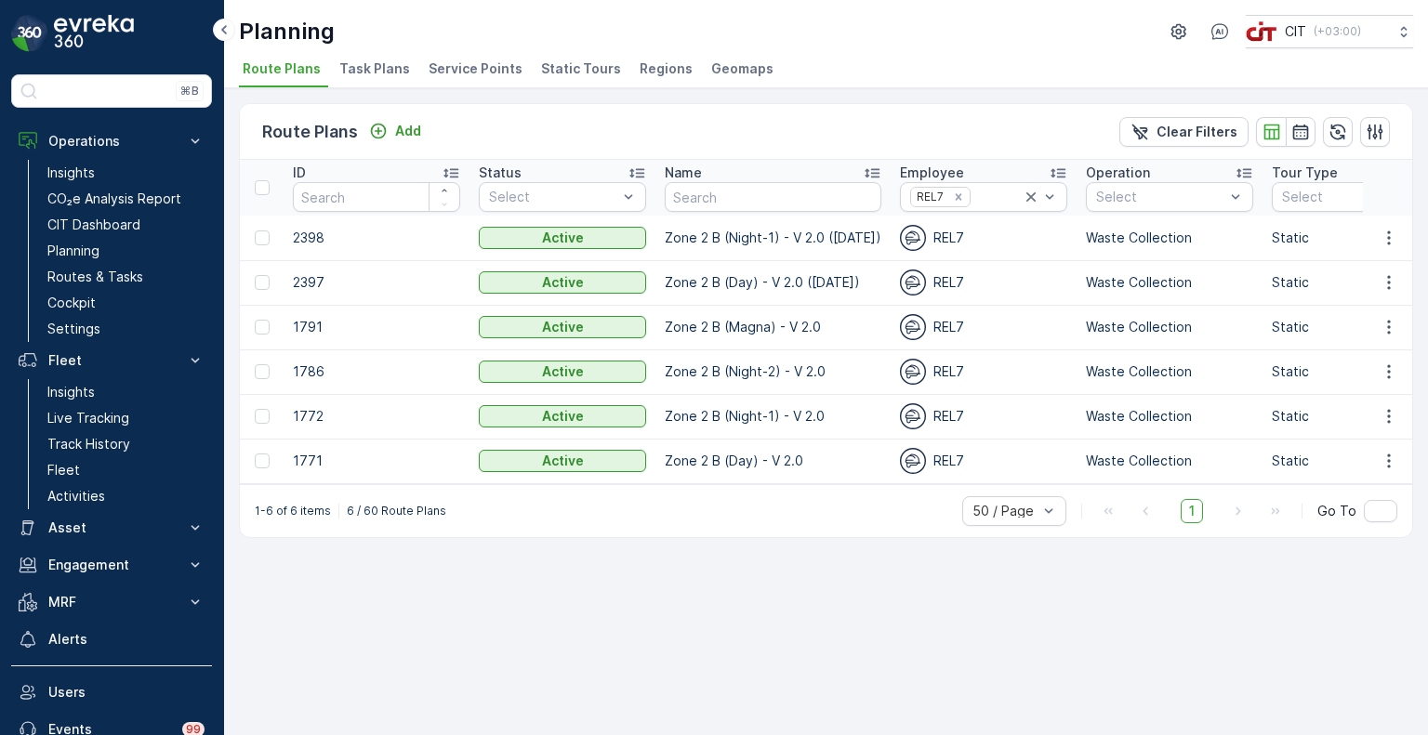
click at [456, 64] on span "Service Points" at bounding box center [476, 69] width 94 height 19
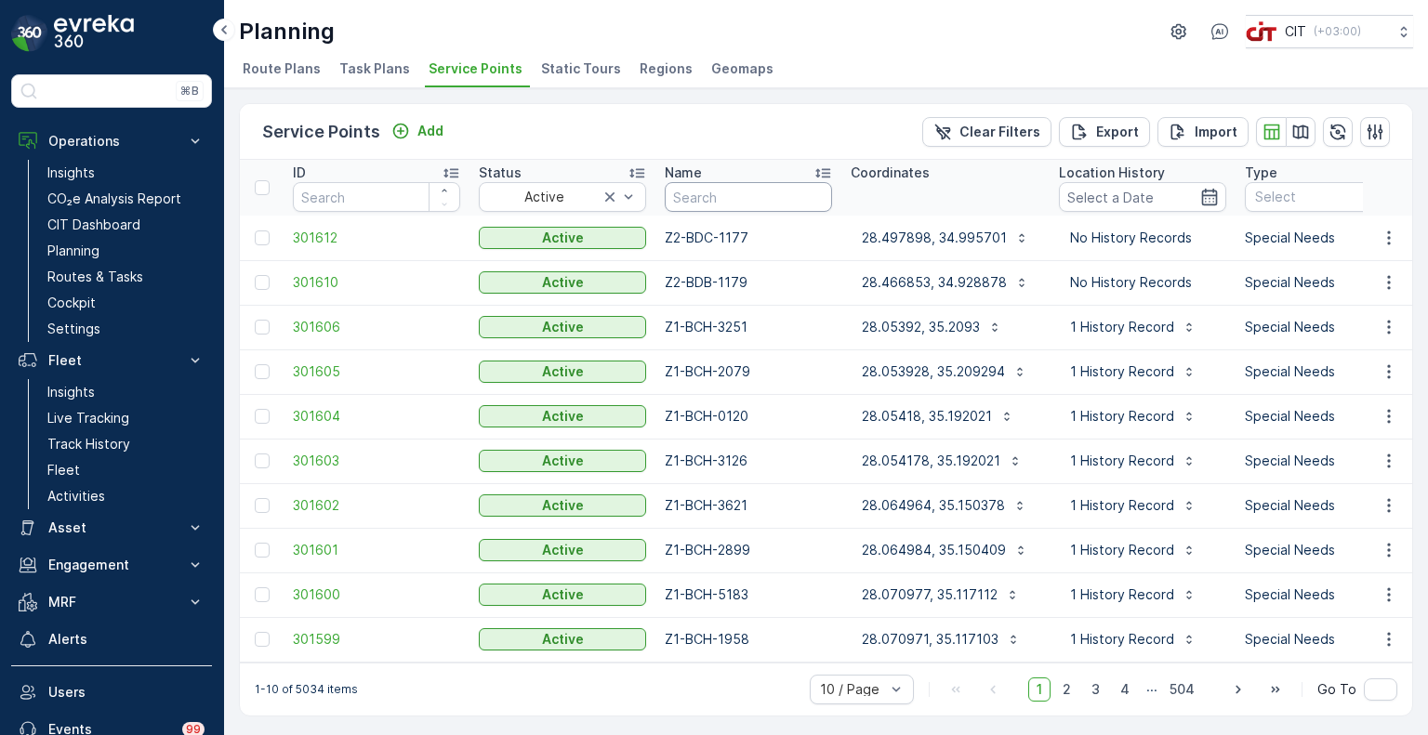
click at [708, 206] on input "text" at bounding box center [748, 197] width 167 height 30
type input "1072"
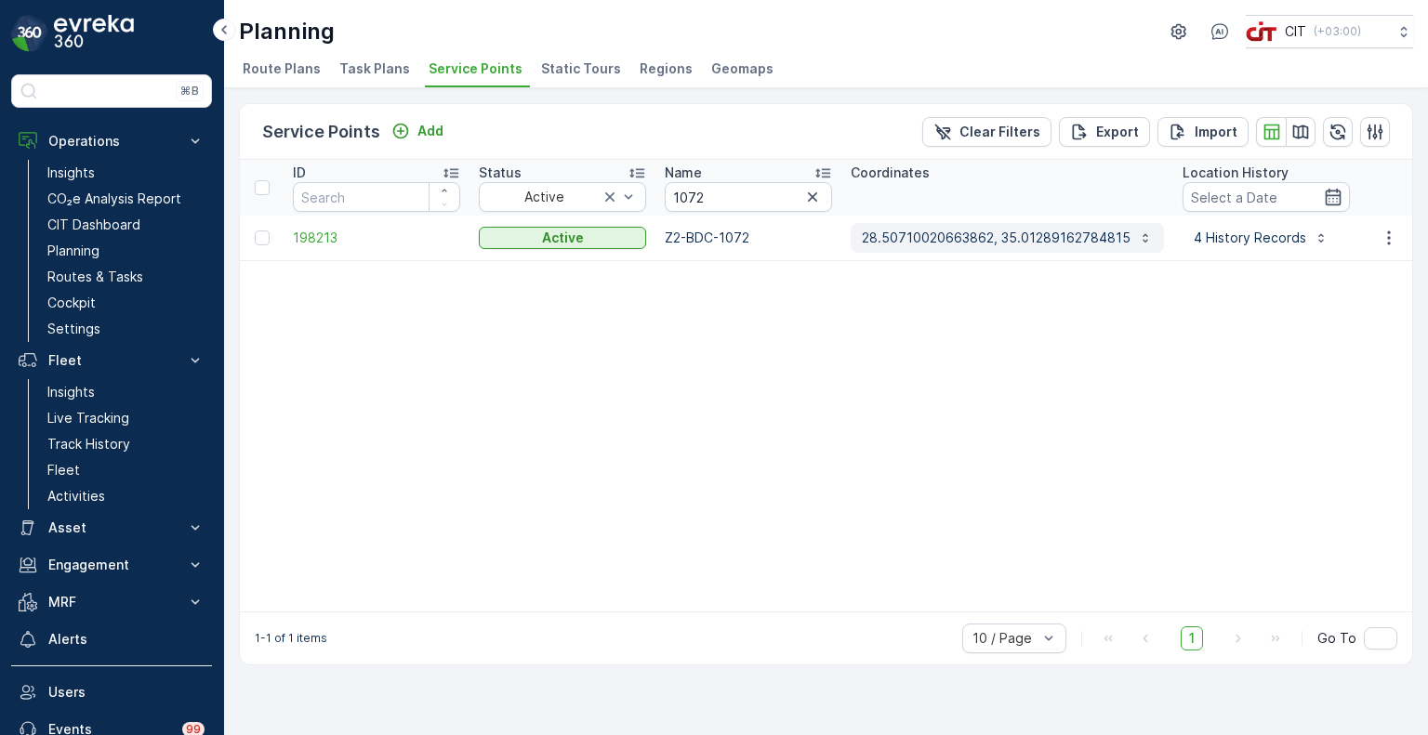
click at [959, 240] on p "28.50710020663862, 35.01289162784815" at bounding box center [996, 238] width 269 height 19
click at [1384, 232] on icon "button" at bounding box center [1389, 238] width 19 height 19
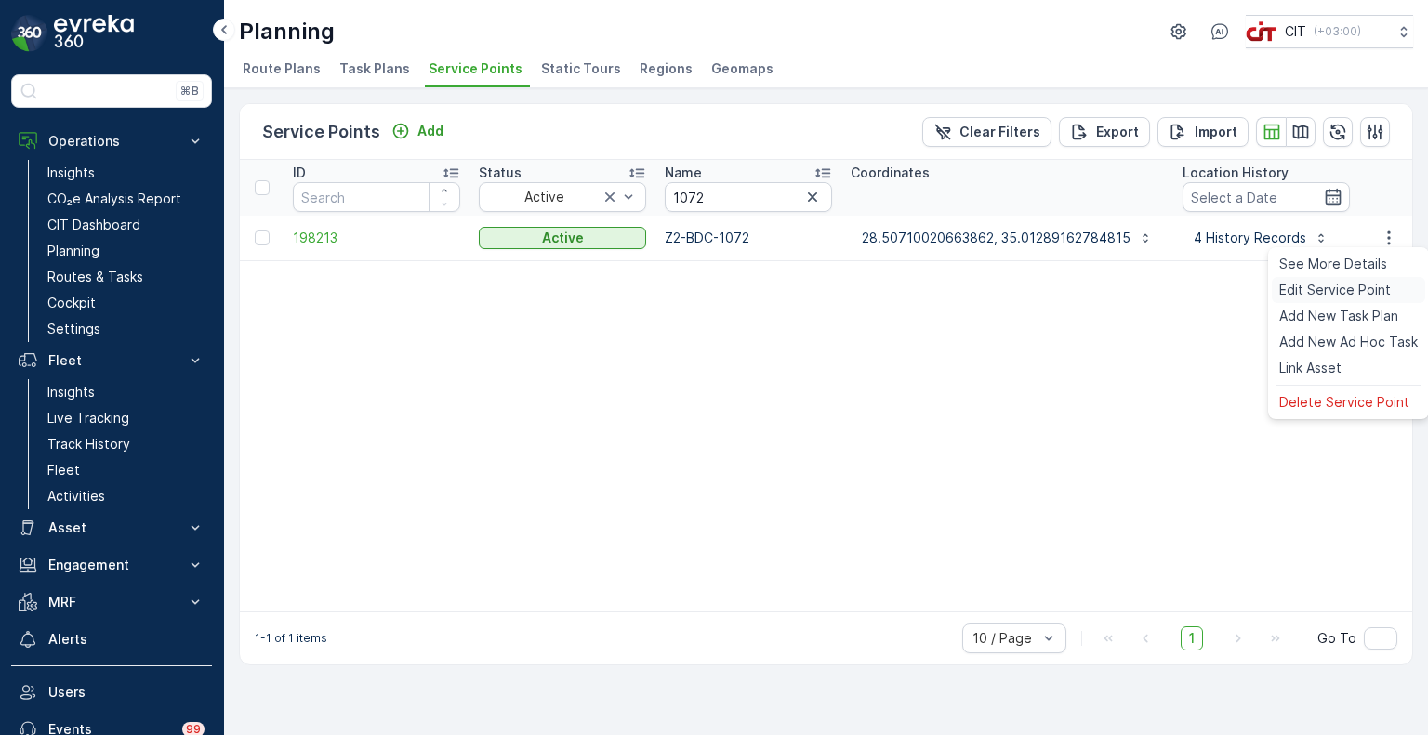
click at [1336, 289] on span "Edit Service Point" at bounding box center [1335, 290] width 112 height 19
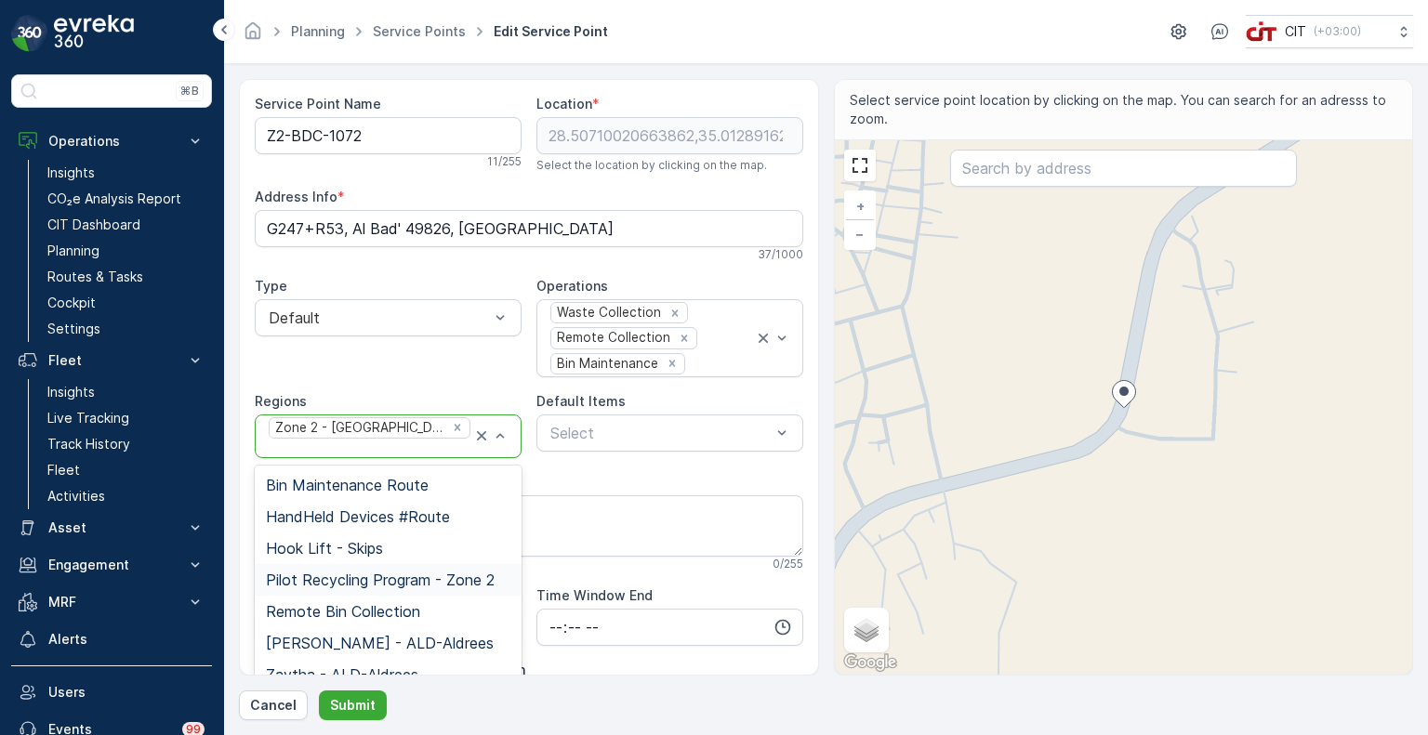
click at [456, 572] on span "Pilot Recycling Program - Zone 2" at bounding box center [380, 580] width 229 height 17
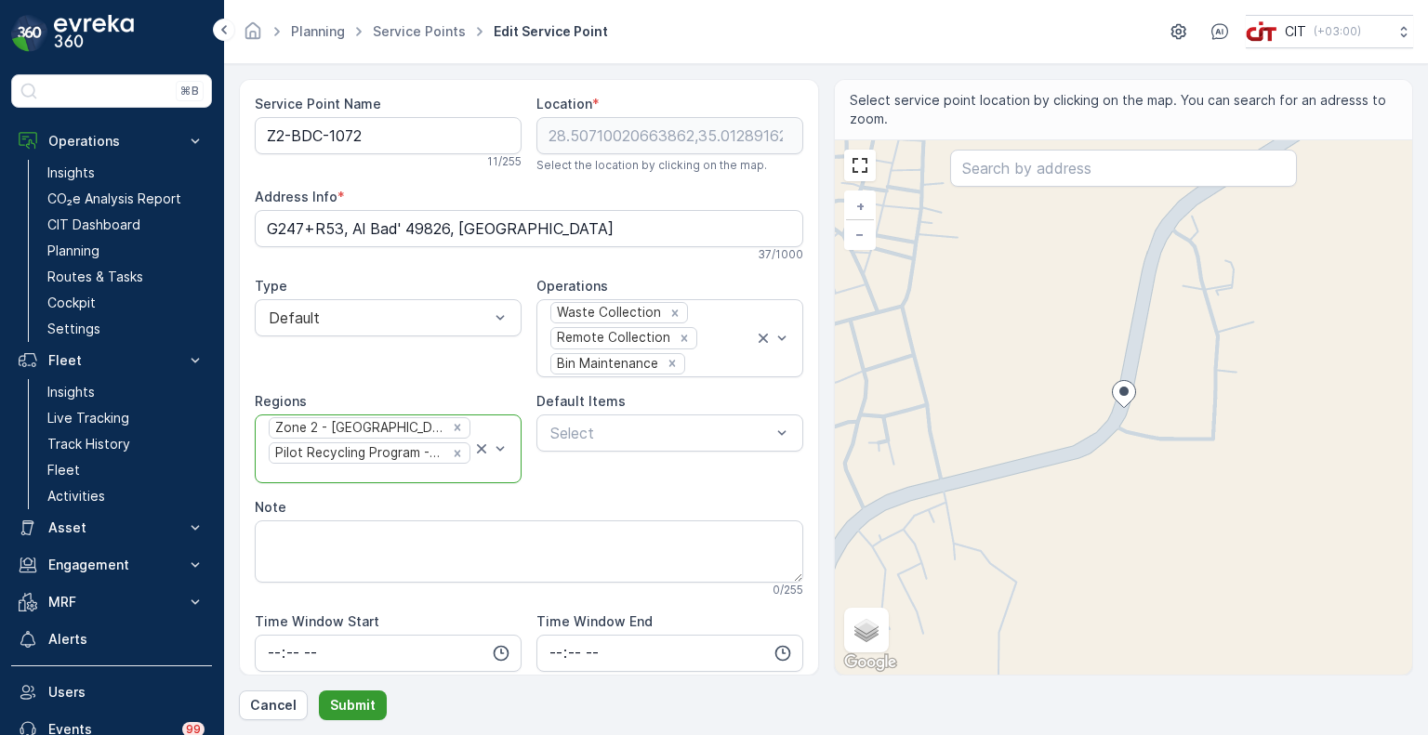
click at [363, 712] on p "Submit" at bounding box center [353, 705] width 46 height 19
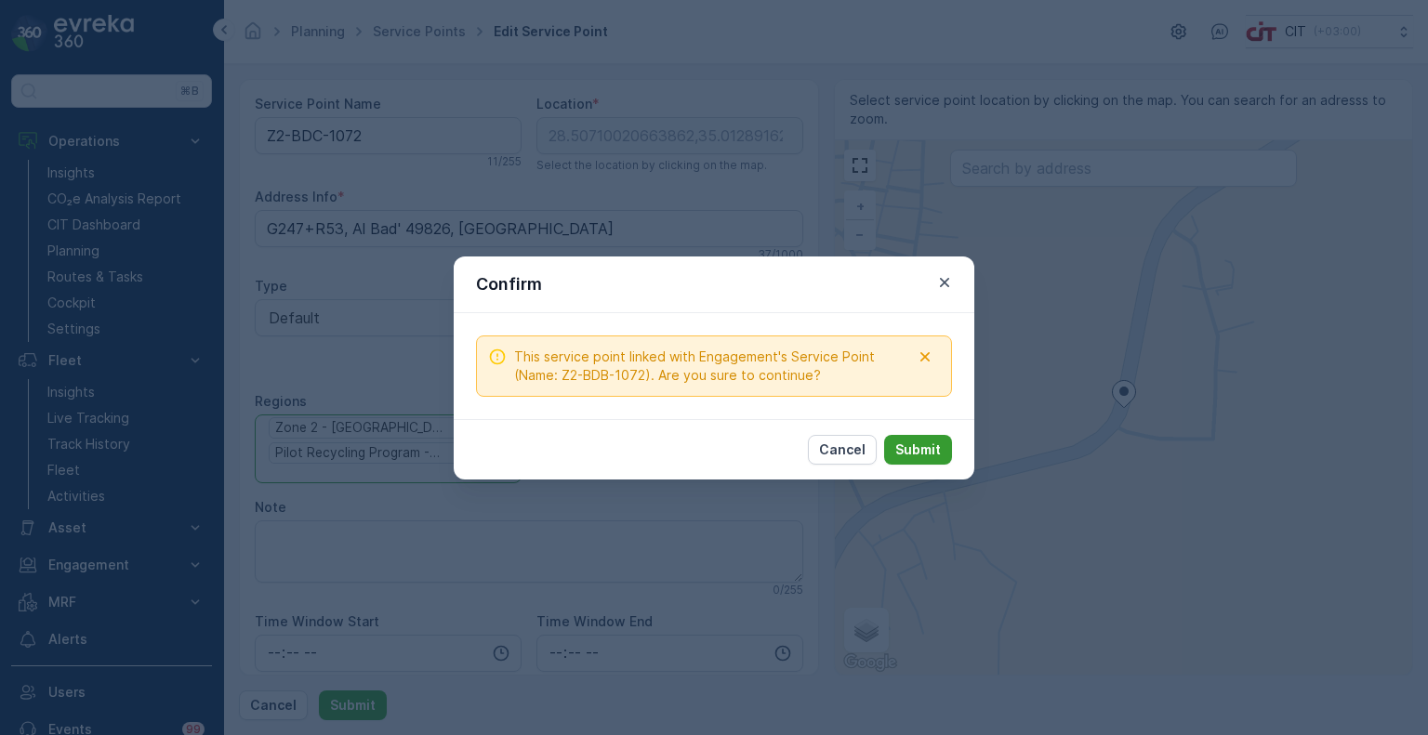
click at [907, 453] on p "Submit" at bounding box center [918, 450] width 46 height 19
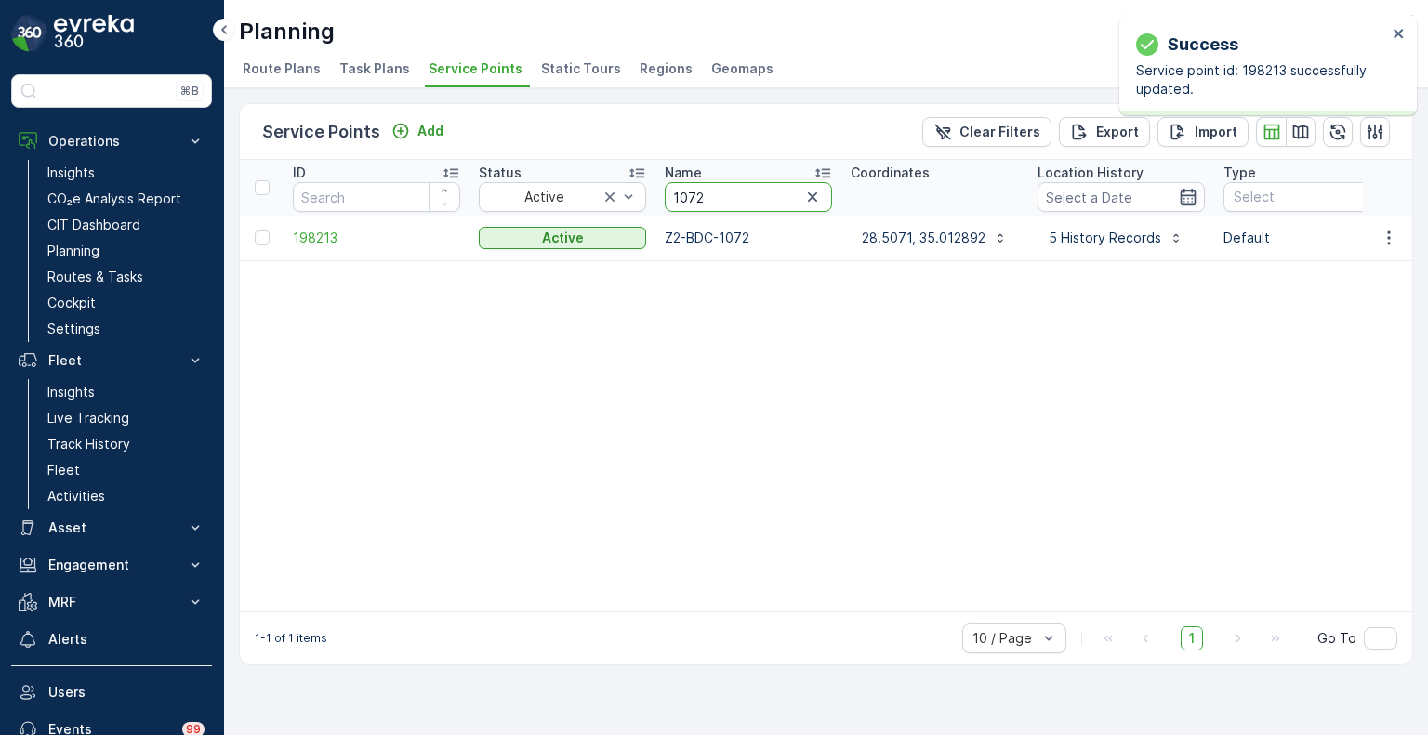
drag, startPoint x: 711, startPoint y: 193, endPoint x: 648, endPoint y: 196, distance: 63.3
paste input "0135"
type input "0135"
click at [1388, 238] on icon "button" at bounding box center [1389, 238] width 19 height 19
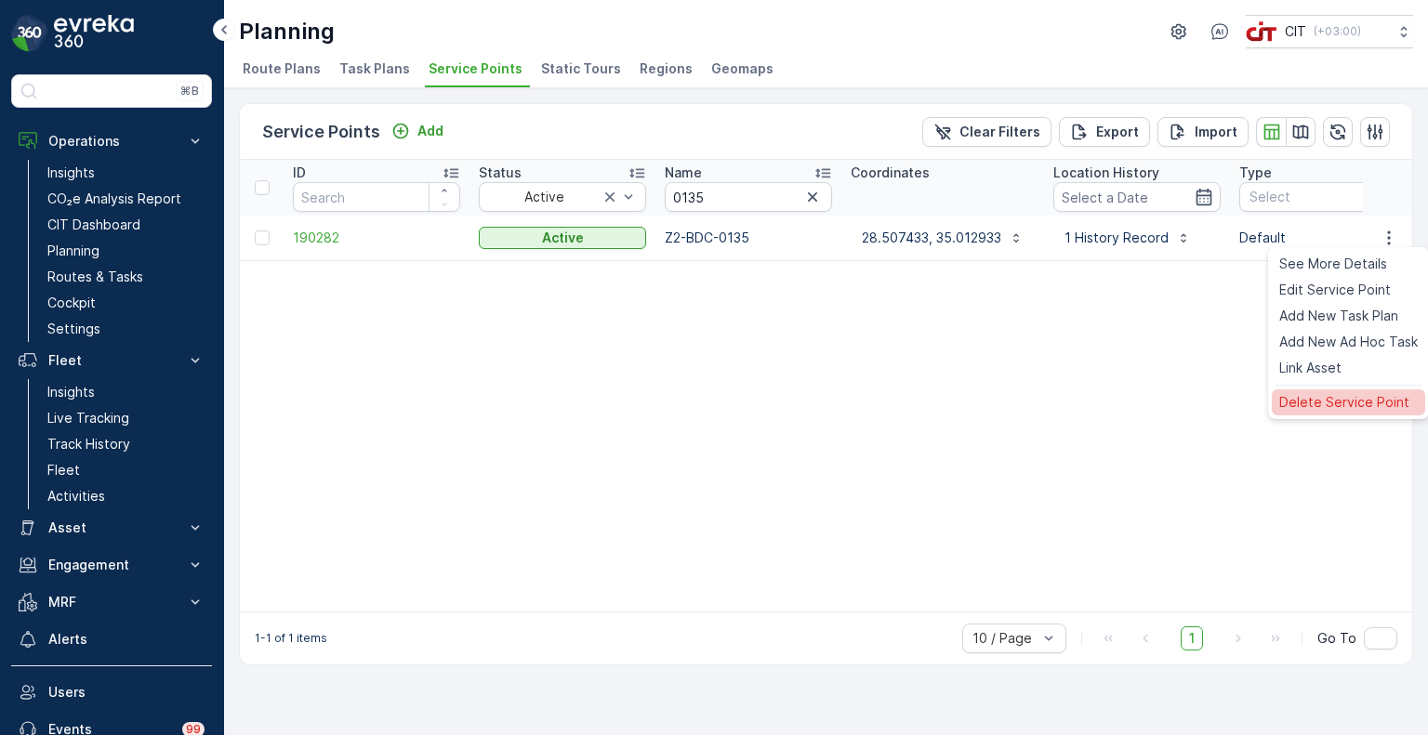
click at [1318, 396] on span "Delete Service Point" at bounding box center [1344, 402] width 130 height 19
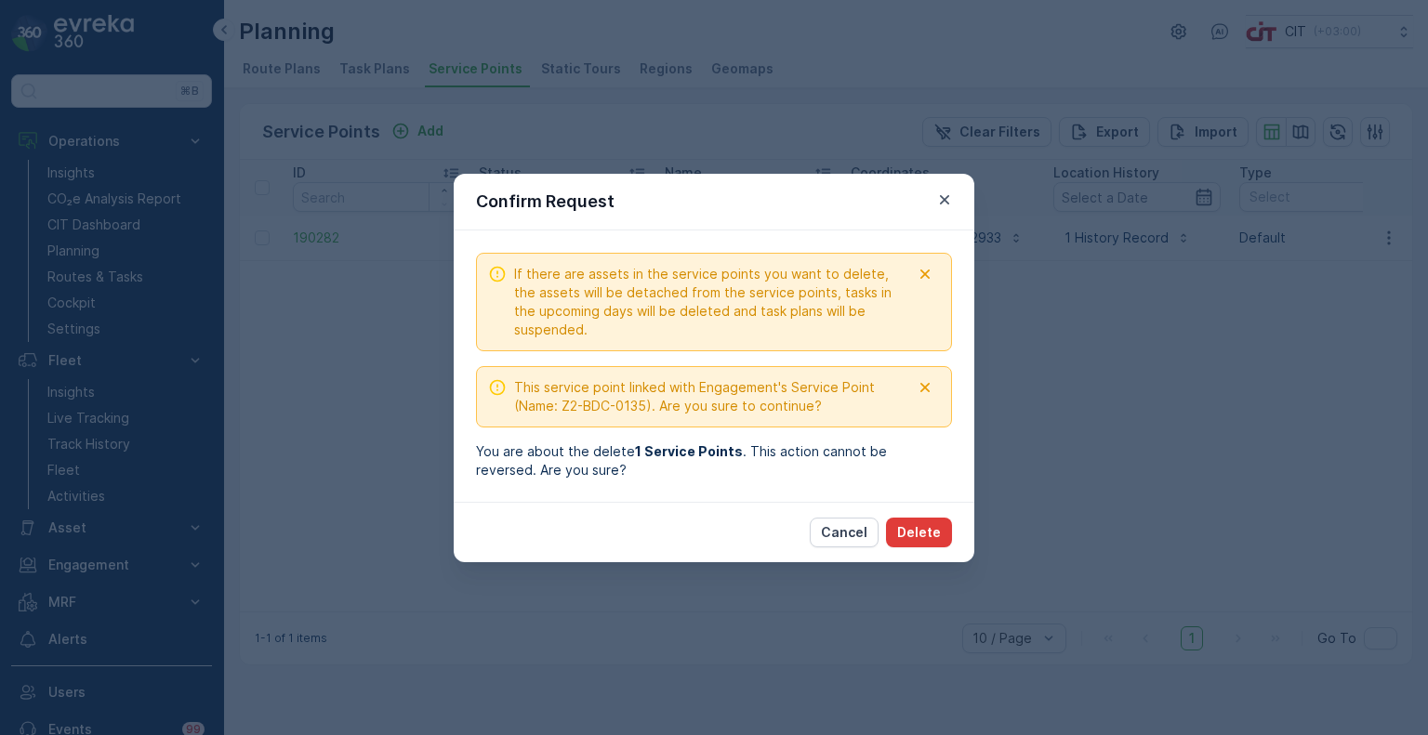
click at [931, 529] on p "Delete" at bounding box center [919, 532] width 44 height 19
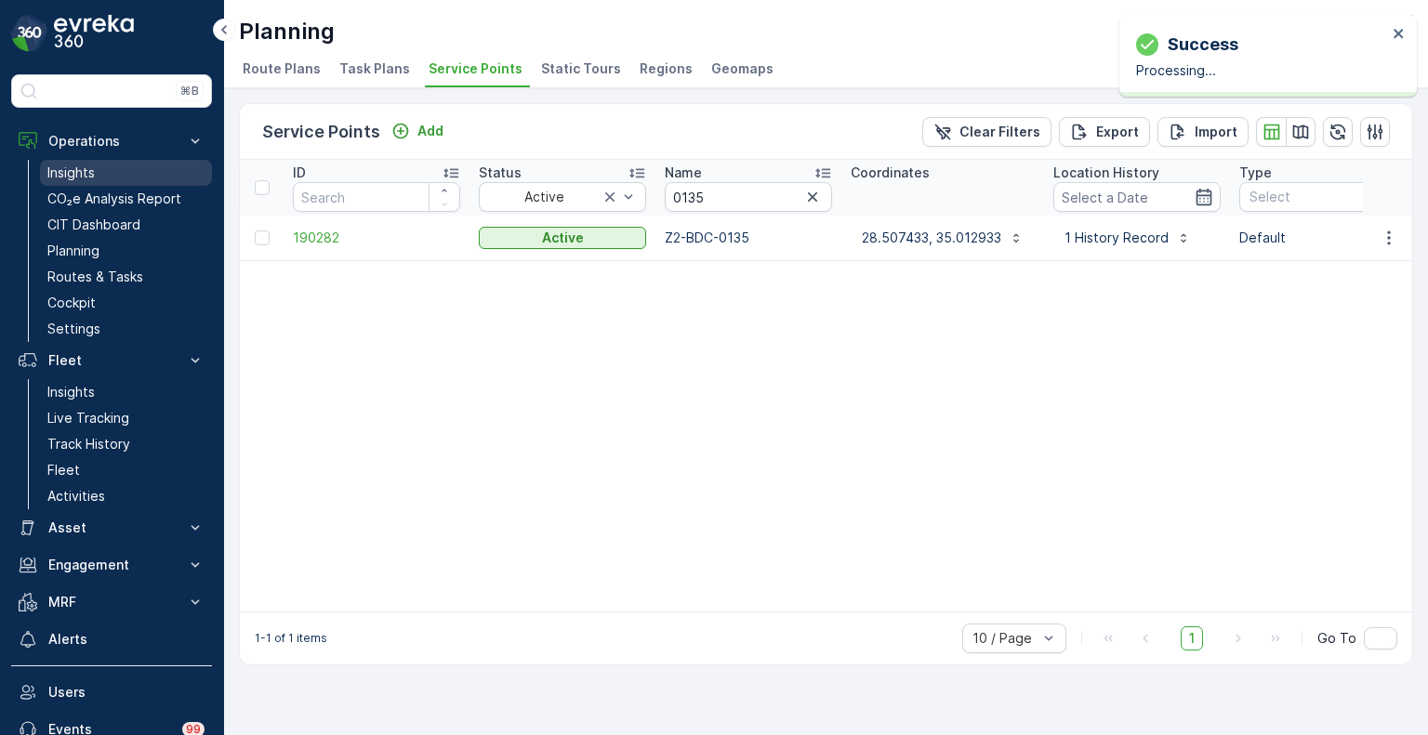
click at [73, 175] on p "Insights" at bounding box center [70, 173] width 47 height 19
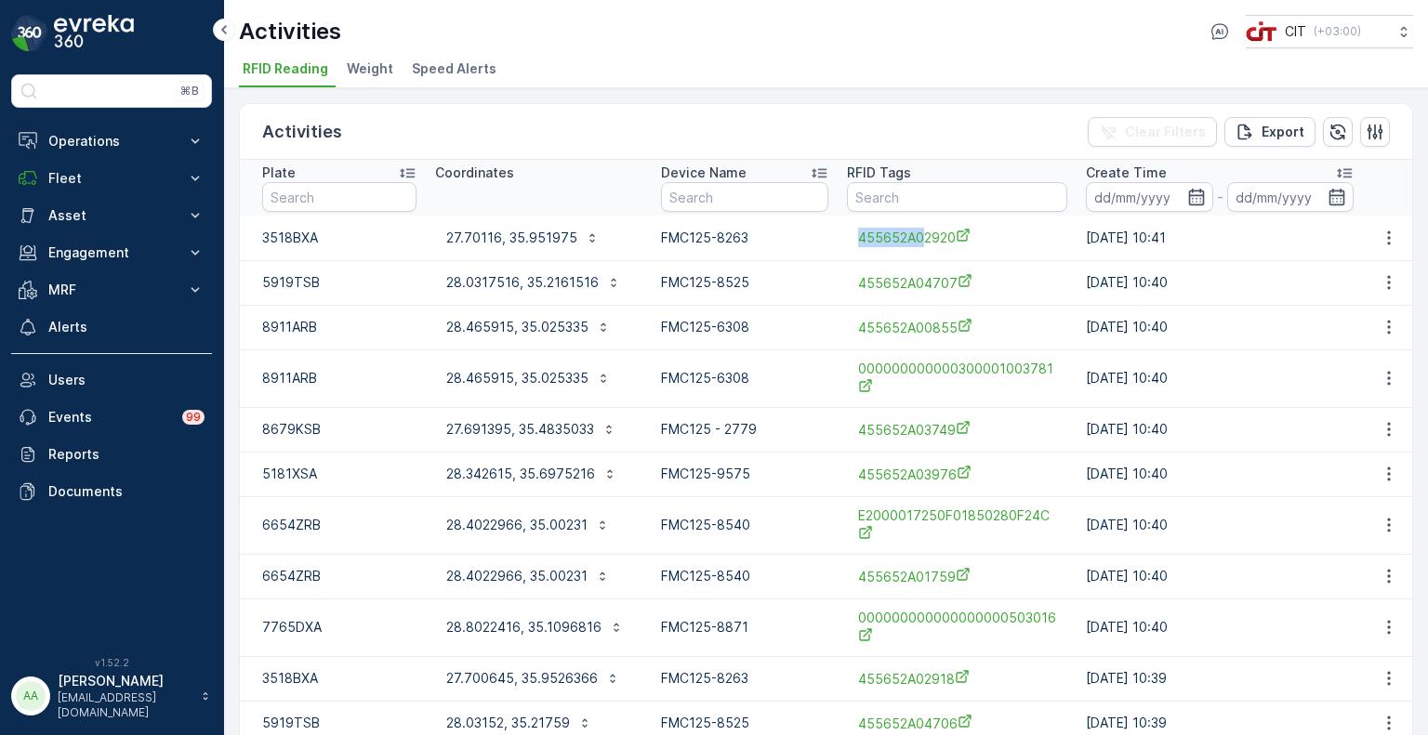
drag, startPoint x: 844, startPoint y: 241, endPoint x: 916, endPoint y: 248, distance: 72.0
click at [916, 248] on div "455652A02920" at bounding box center [957, 237] width 220 height 31
copy span "455652A0"
click at [899, 185] on input "text" at bounding box center [957, 197] width 220 height 30
paste input "455652A0"
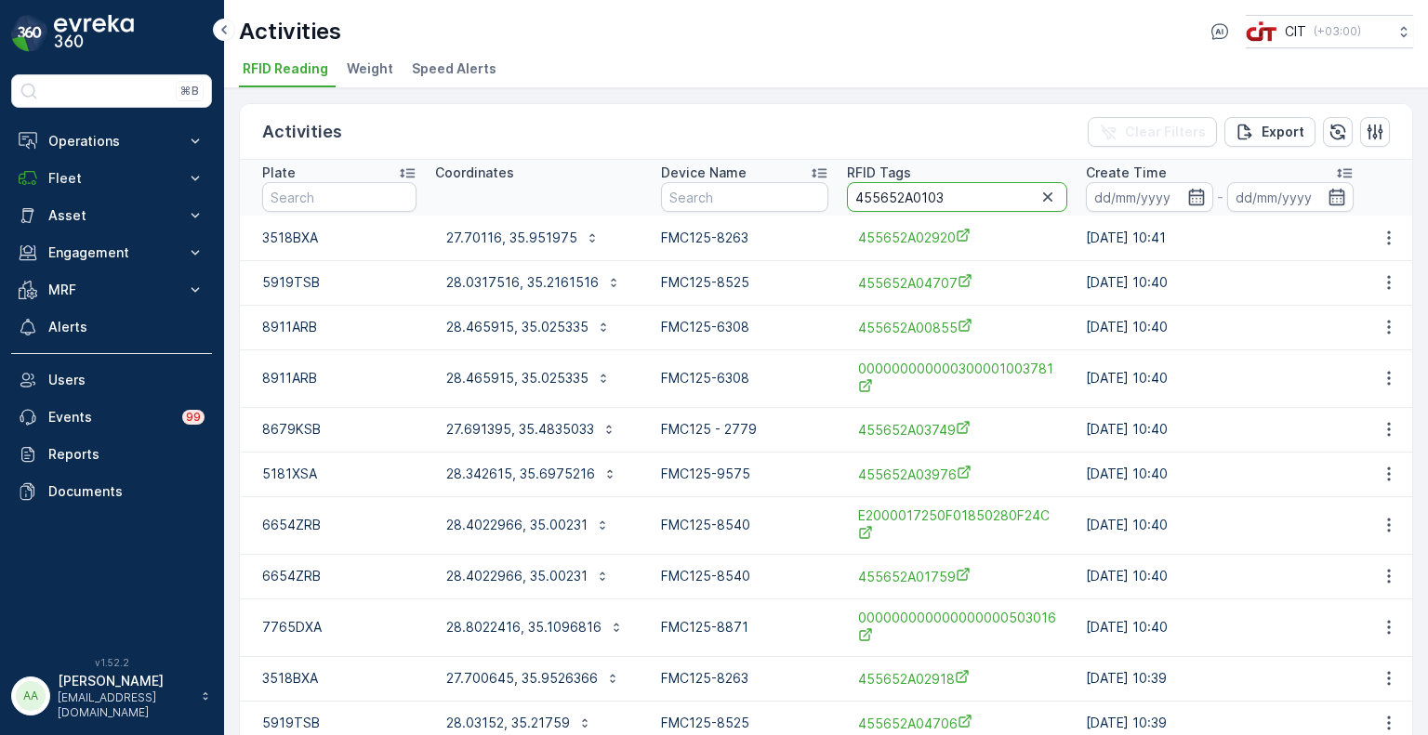
type input "455652A01035"
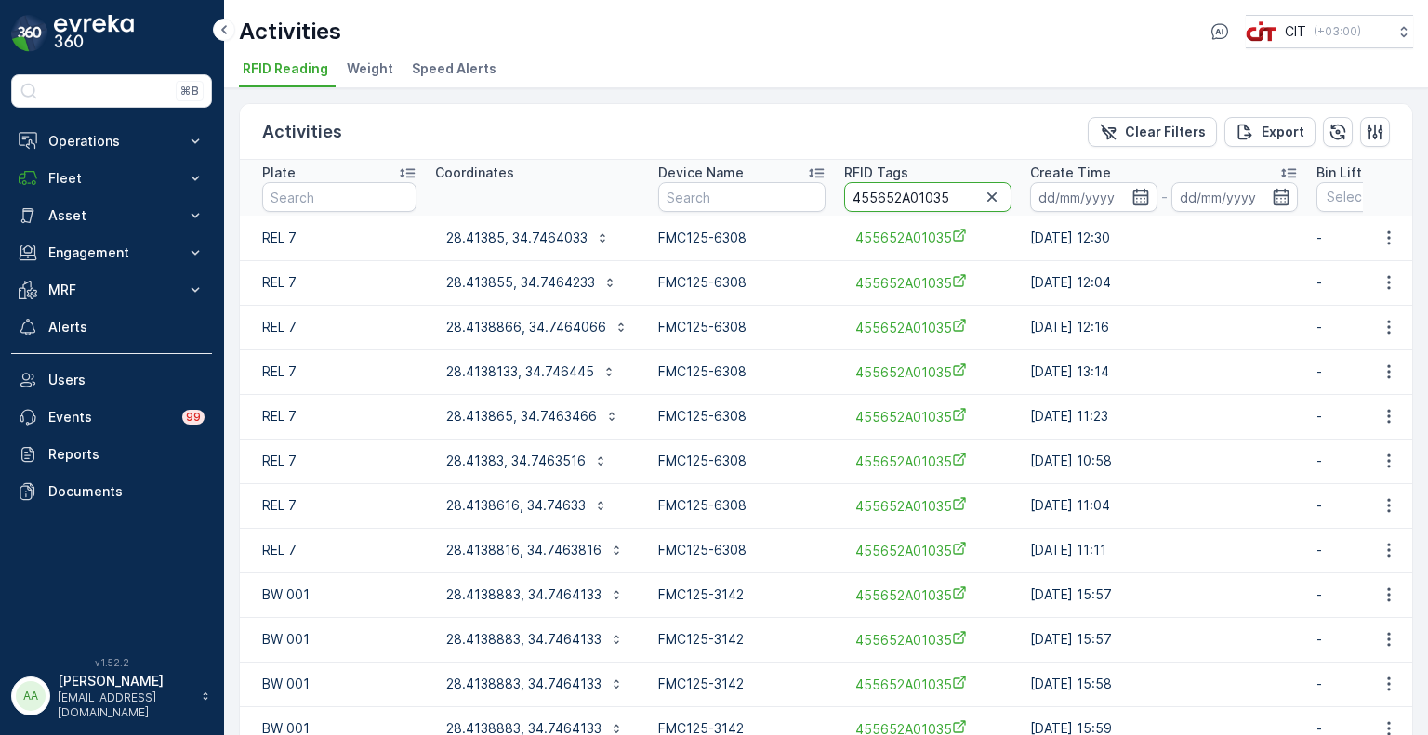
drag, startPoint x: 953, startPoint y: 203, endPoint x: 911, endPoint y: 205, distance: 41.9
click at [911, 205] on input "455652A01035" at bounding box center [927, 197] width 167 height 30
type input "455652A00135"
drag, startPoint x: 946, startPoint y: 194, endPoint x: 911, endPoint y: 195, distance: 35.3
click at [911, 195] on input "455652A00135" at bounding box center [928, 197] width 167 height 30
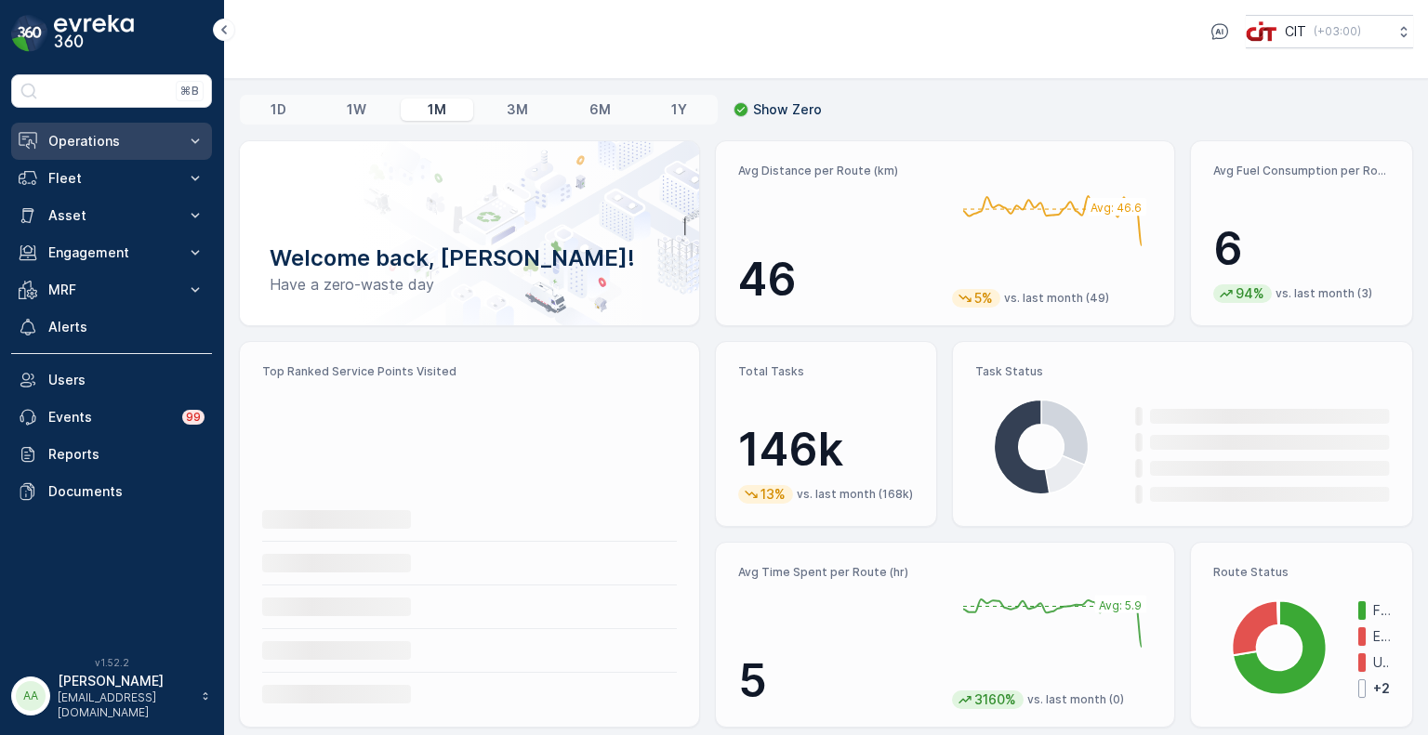
click at [68, 142] on p "Operations" at bounding box center [111, 141] width 126 height 19
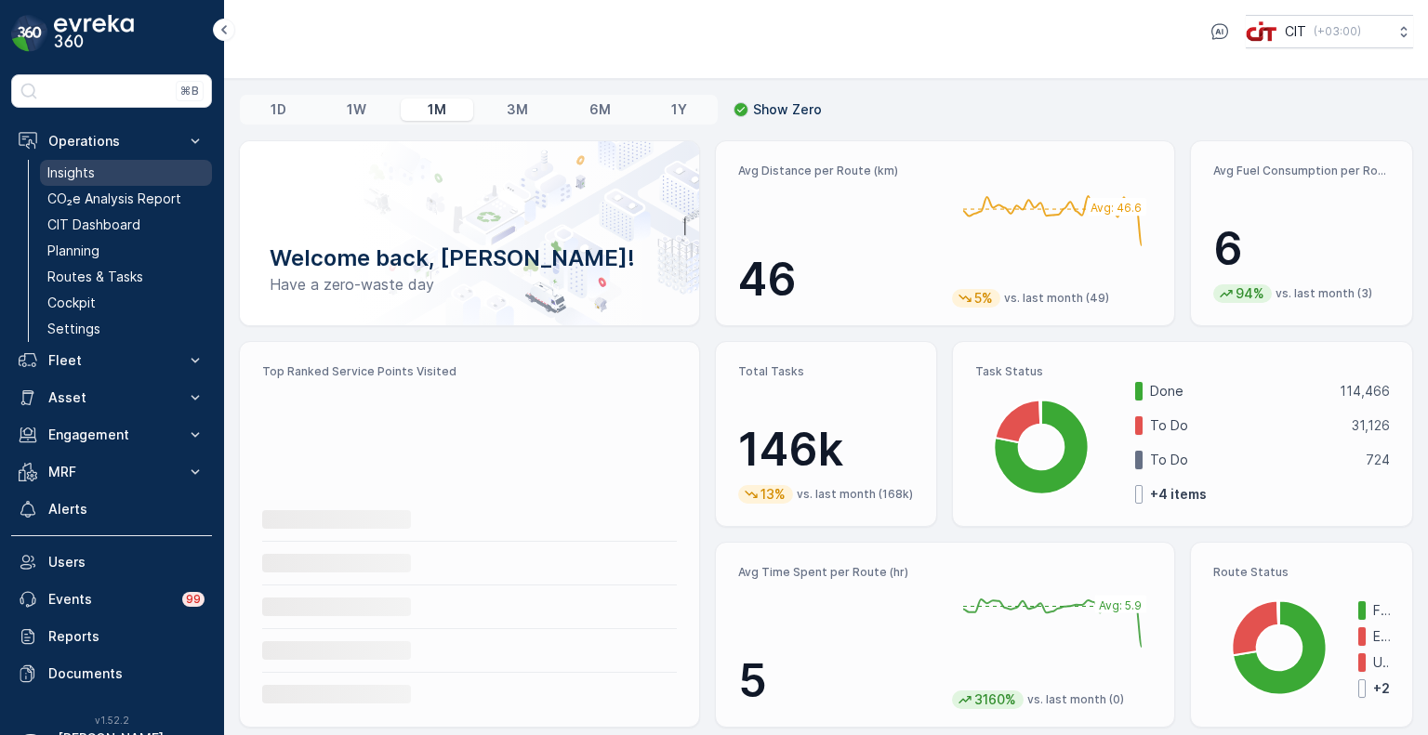
click at [88, 174] on p "Insights" at bounding box center [70, 173] width 47 height 19
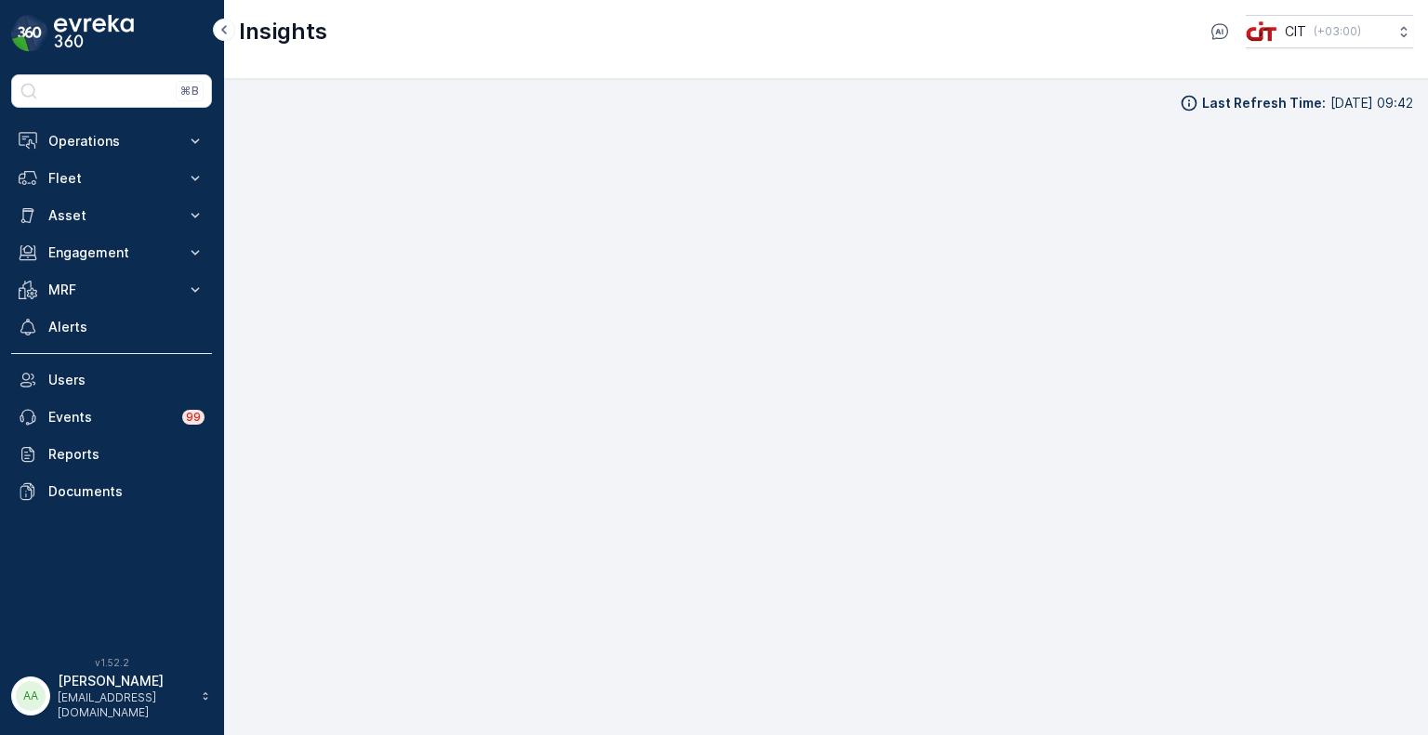
click at [74, 30] on img at bounding box center [94, 33] width 80 height 37
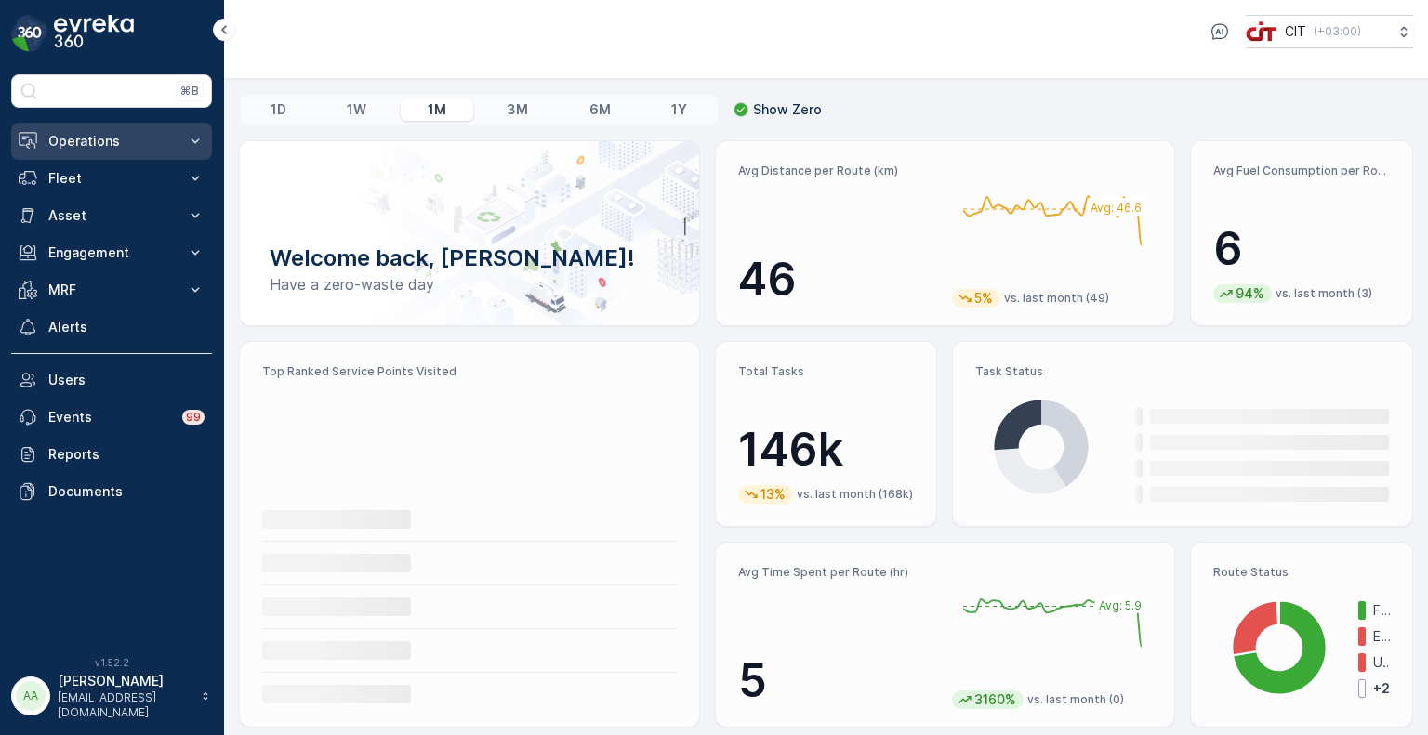
click at [77, 145] on p "Operations" at bounding box center [111, 141] width 126 height 19
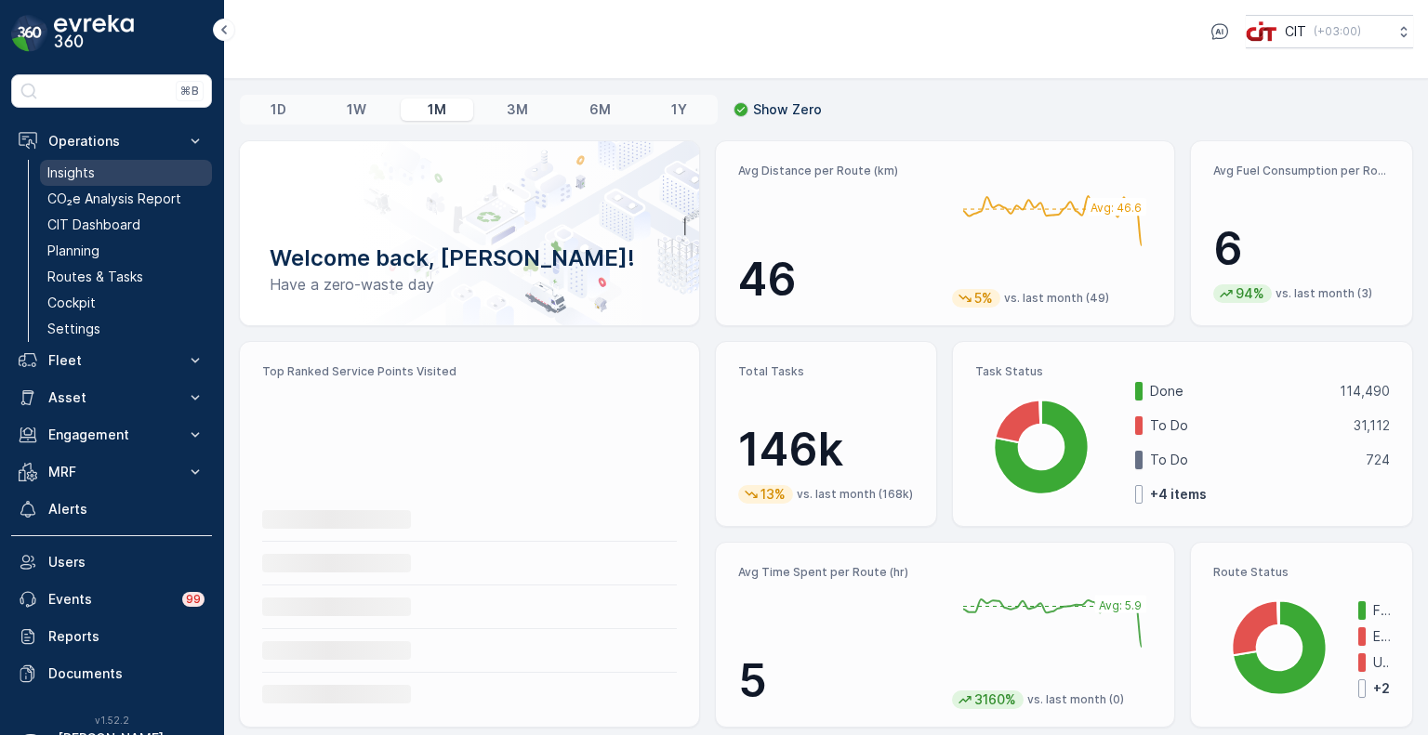
click at [74, 172] on p "Insights" at bounding box center [70, 173] width 47 height 19
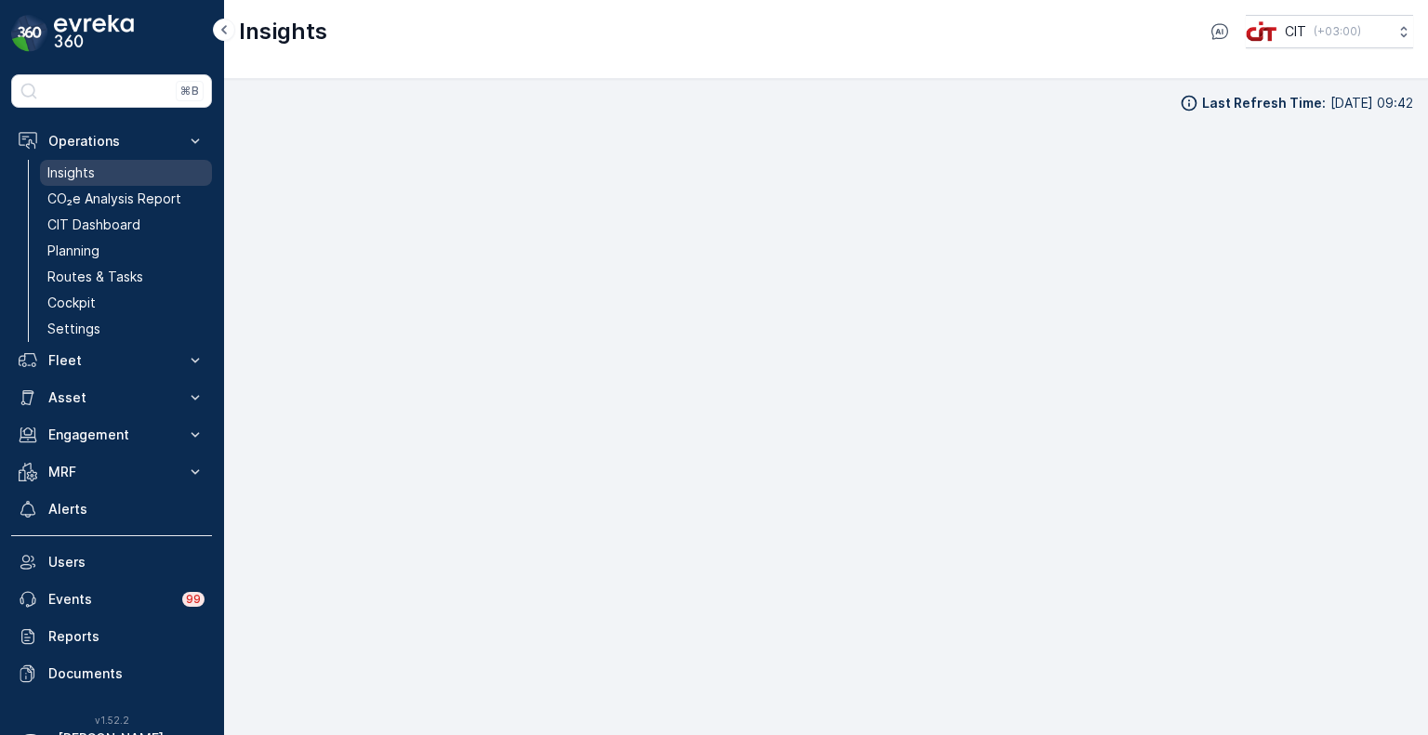
click at [74, 172] on p "Insights" at bounding box center [70, 173] width 47 height 19
click at [82, 242] on p "Planning" at bounding box center [73, 251] width 52 height 19
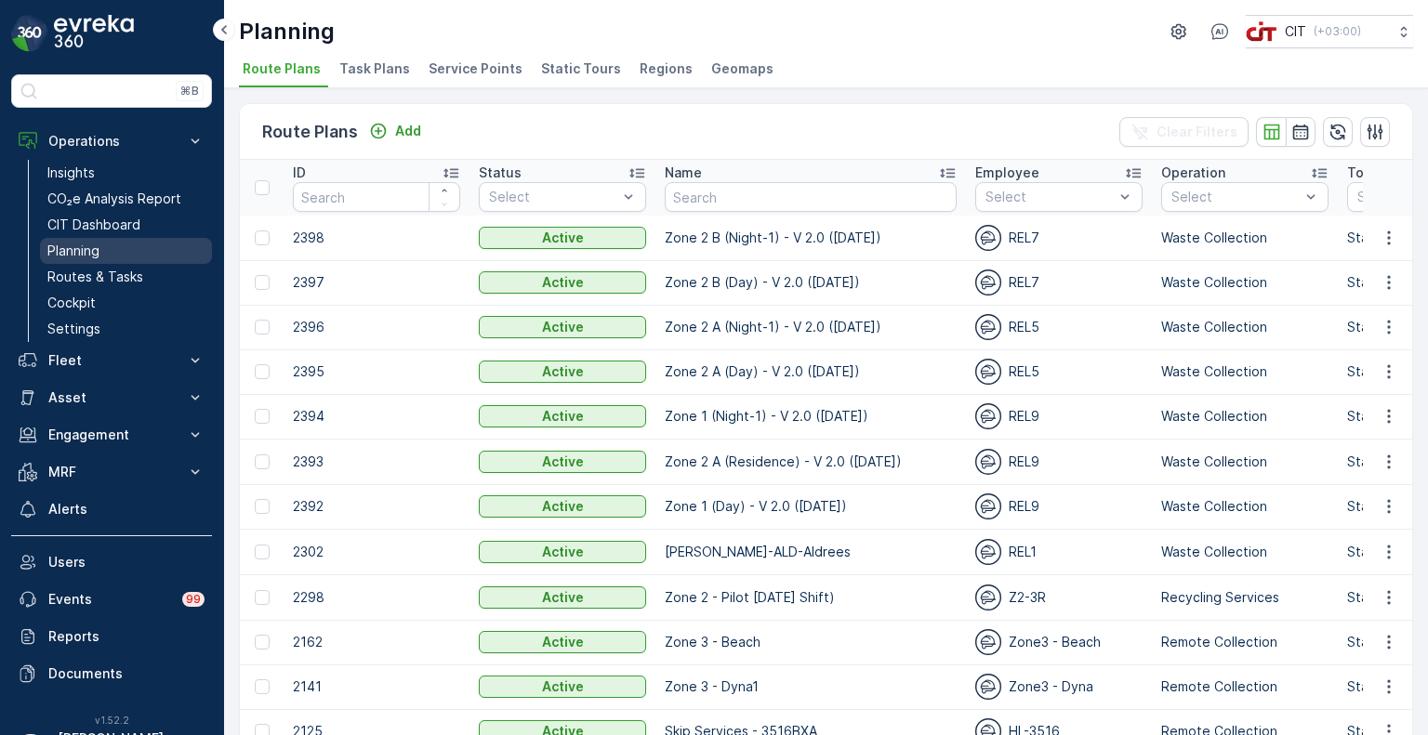
click at [82, 242] on p "Planning" at bounding box center [73, 251] width 52 height 19
click at [90, 213] on link "CIT Dashboard" at bounding box center [126, 225] width 172 height 26
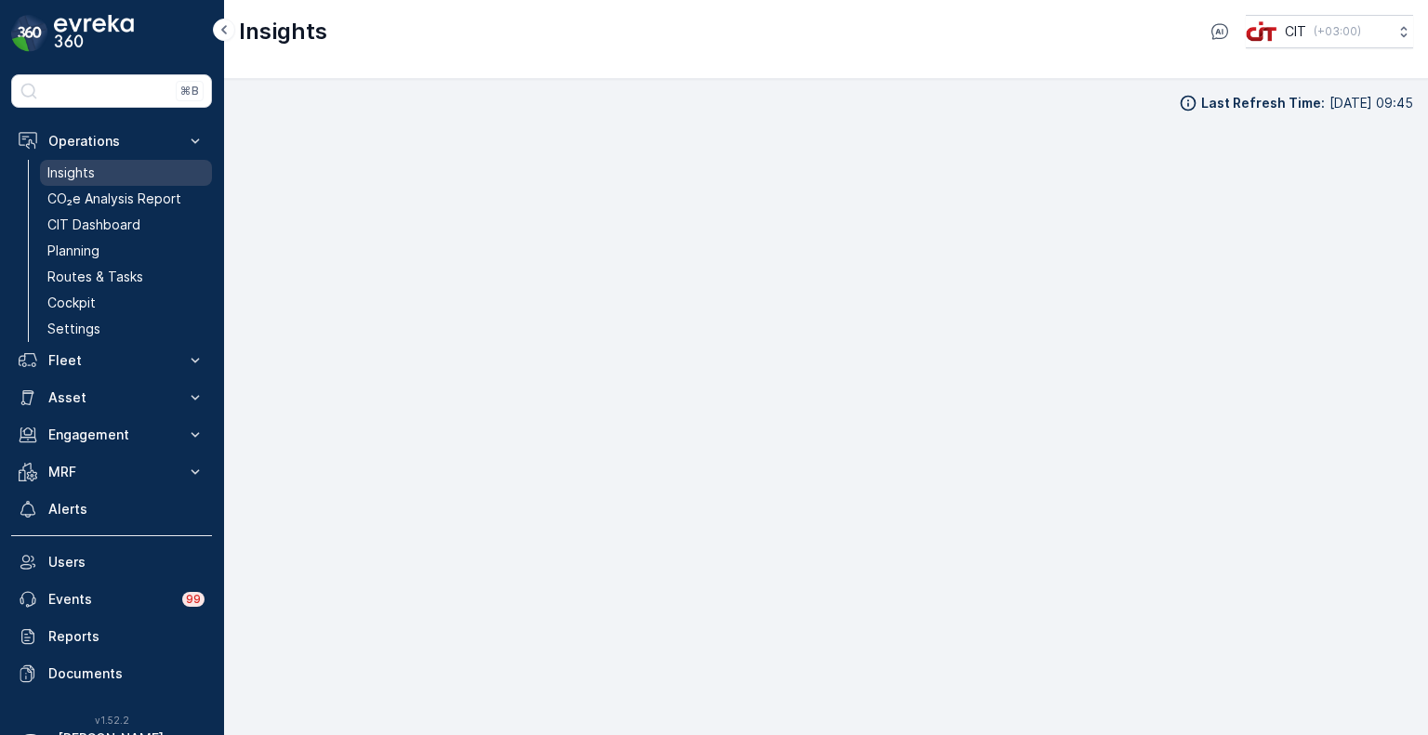
click at [89, 178] on p "Insights" at bounding box center [70, 173] width 47 height 19
click at [707, 69] on div "Insights CIT ( +03:00 )" at bounding box center [826, 39] width 1204 height 79
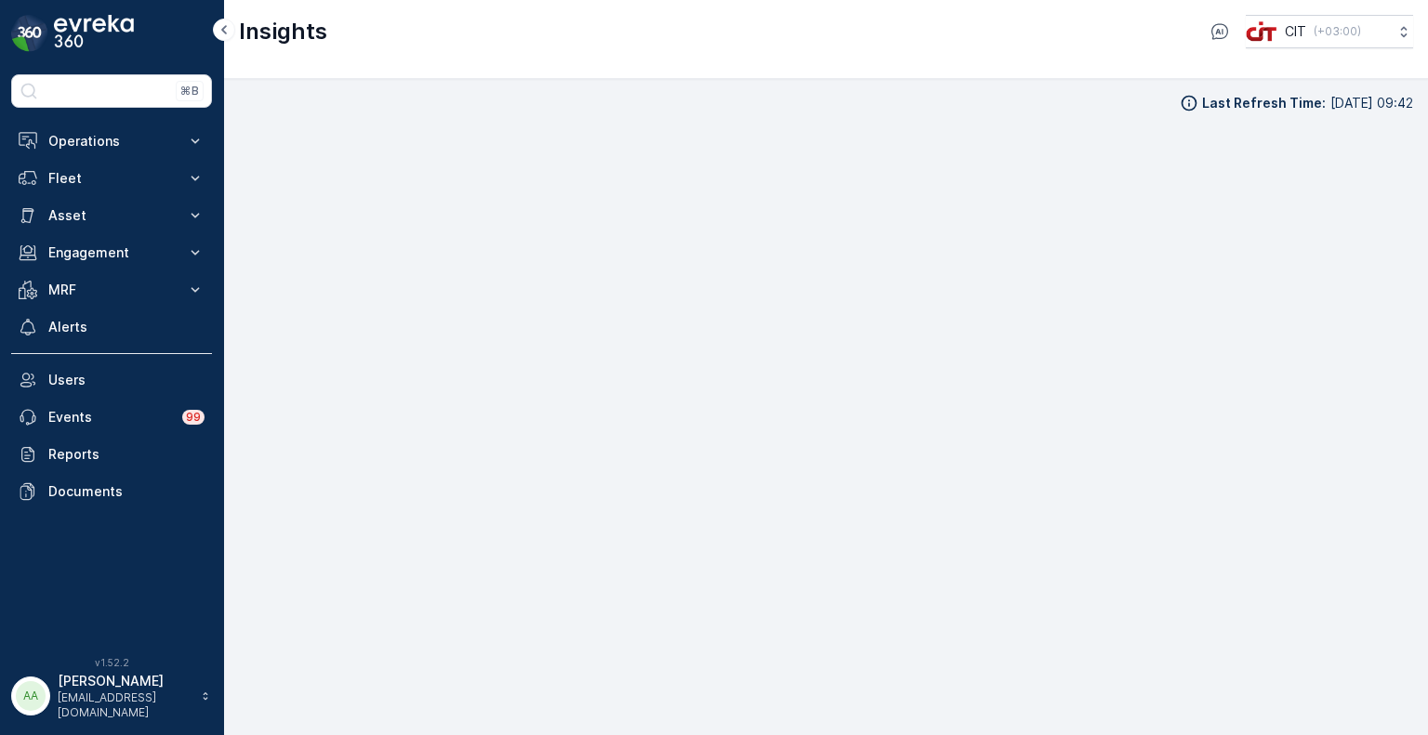
click at [78, 38] on img at bounding box center [94, 33] width 80 height 37
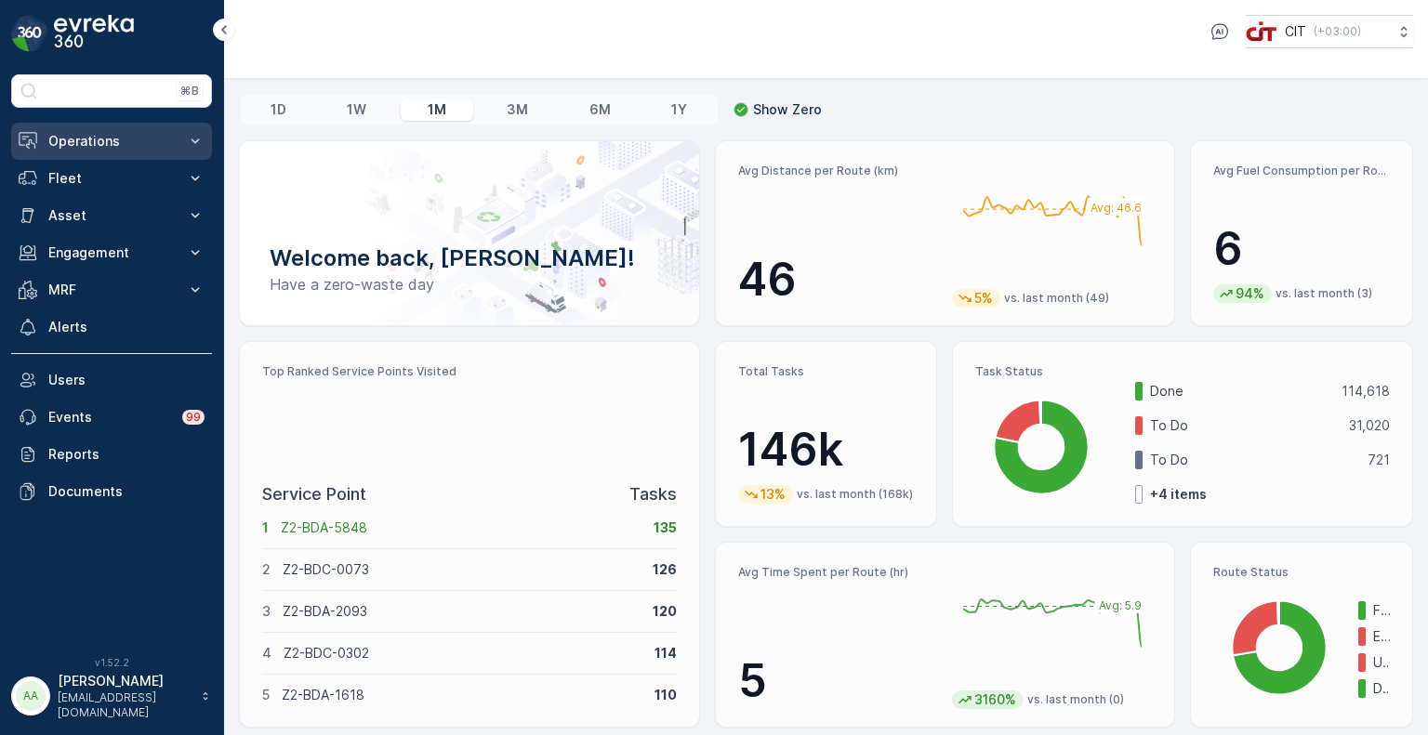
click at [82, 135] on p "Operations" at bounding box center [111, 141] width 126 height 19
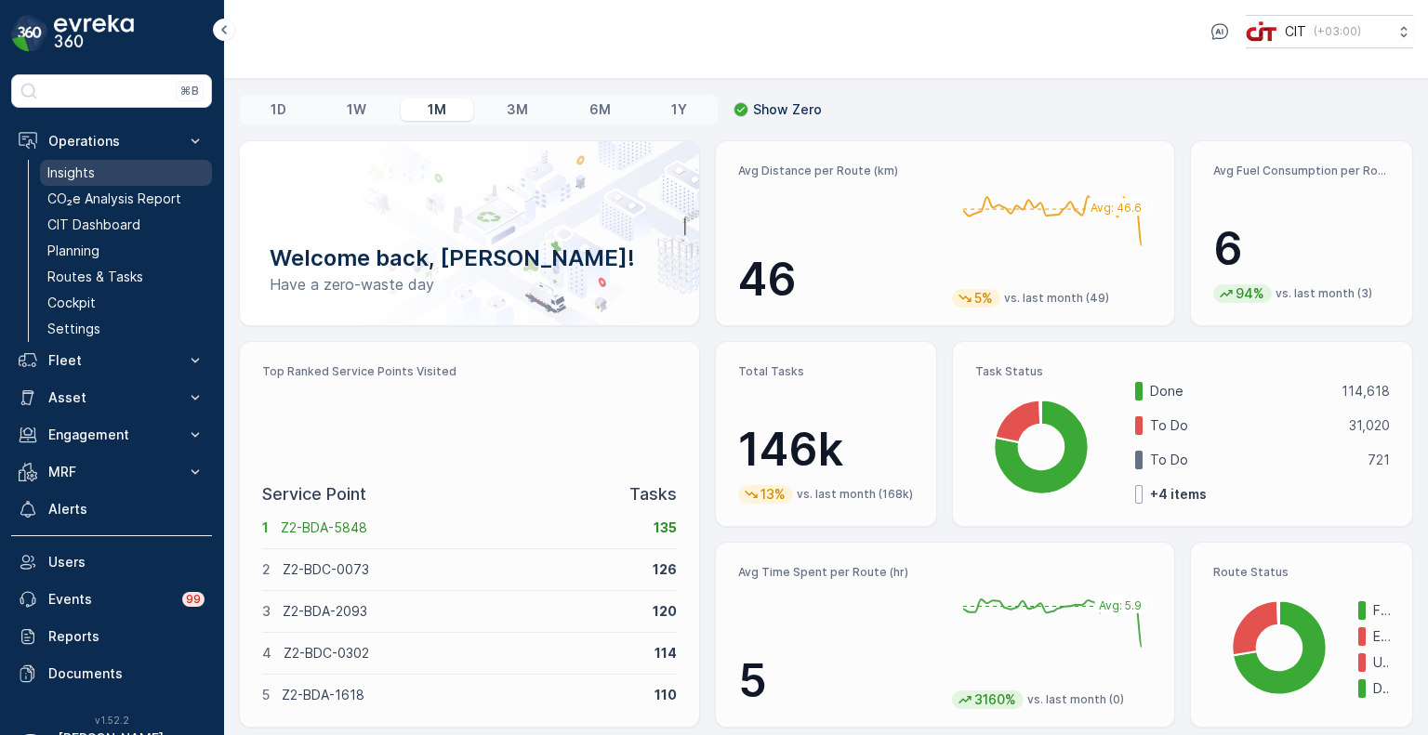
click at [91, 178] on p "Insights" at bounding box center [70, 173] width 47 height 19
